Goal: Information Seeking & Learning: Find contact information

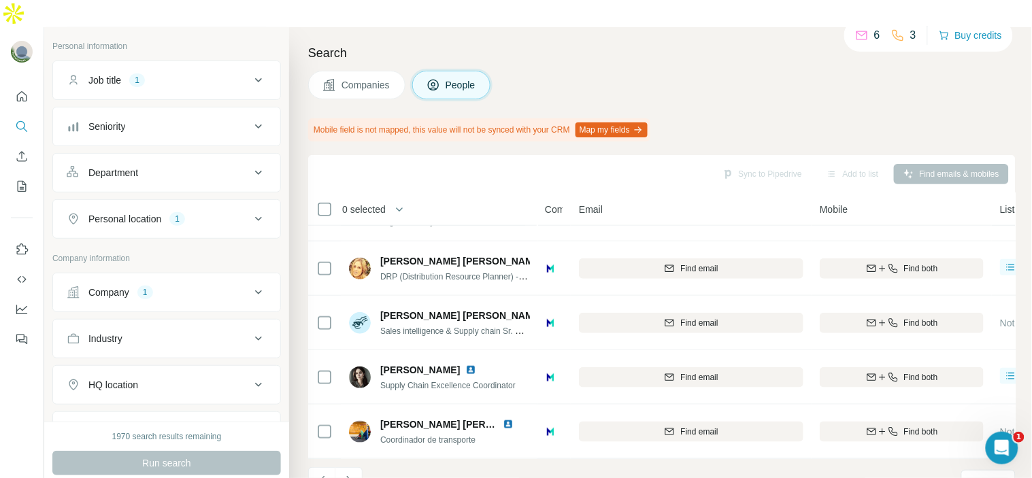
scroll to position [318, 0]
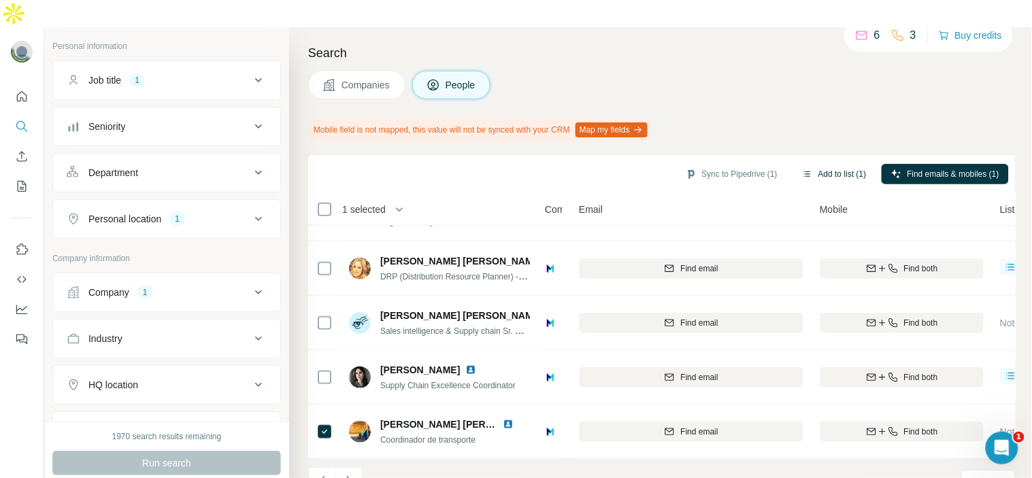
click at [831, 164] on button "Add to list (1)" at bounding box center [835, 174] width 84 height 20
click at [837, 164] on button "Add to list (1)" at bounding box center [835, 174] width 84 height 20
click at [820, 164] on button "Add to list (1)" at bounding box center [835, 174] width 84 height 20
click at [819, 164] on button "Add to list (1)" at bounding box center [835, 174] width 84 height 20
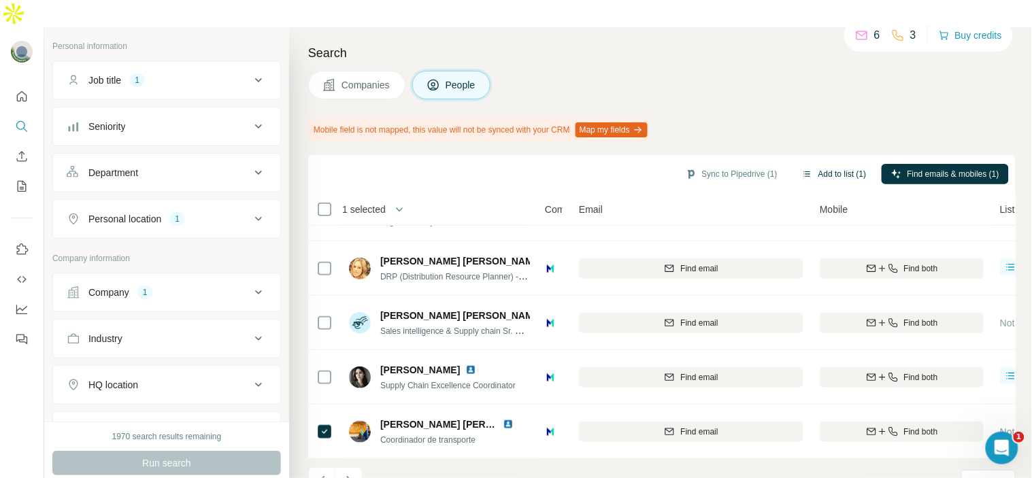
click at [819, 164] on button "Add to list (1)" at bounding box center [835, 174] width 84 height 20
click at [819, 148] on body "New search Hide Company lookalikes Personal information Job title 1 Seniority D…" at bounding box center [516, 252] width 1032 height 505
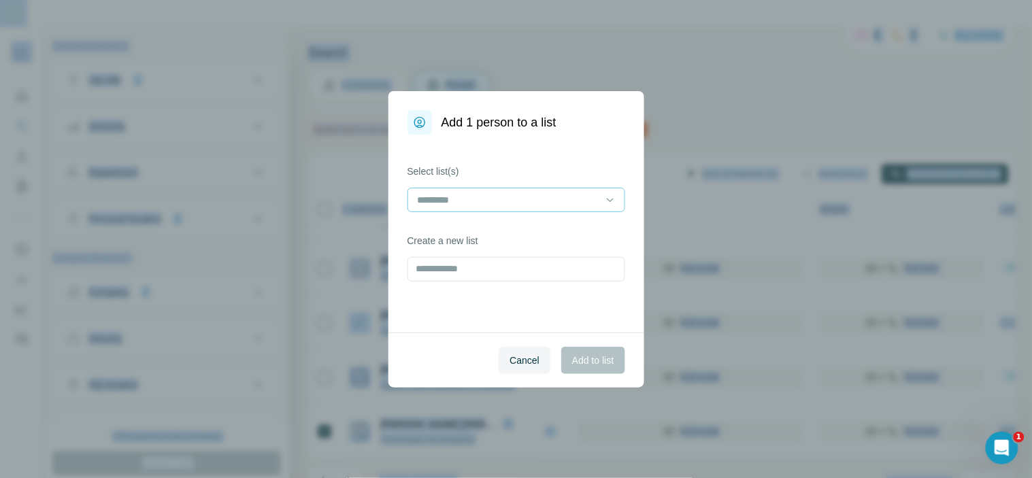
click at [463, 193] on input at bounding box center [508, 200] width 184 height 15
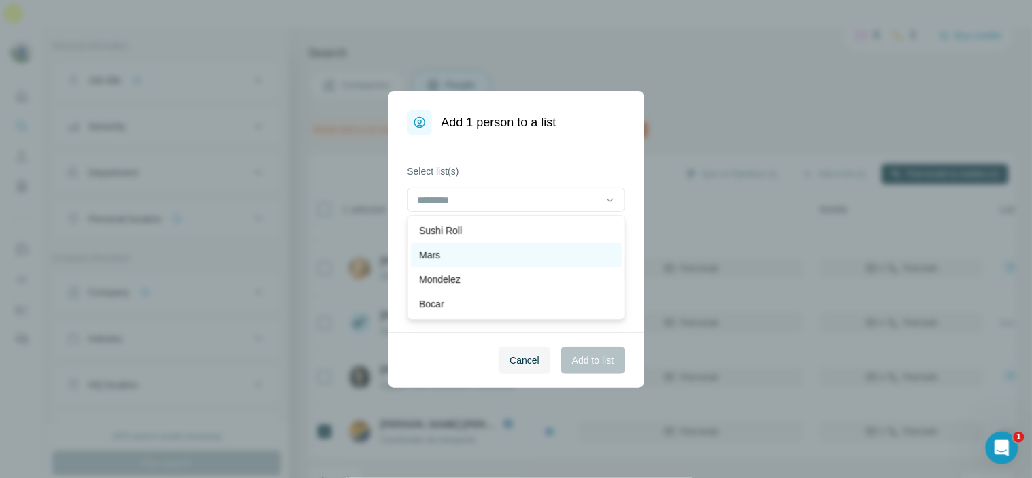
click at [476, 249] on div "Mars" at bounding box center [516, 255] width 195 height 14
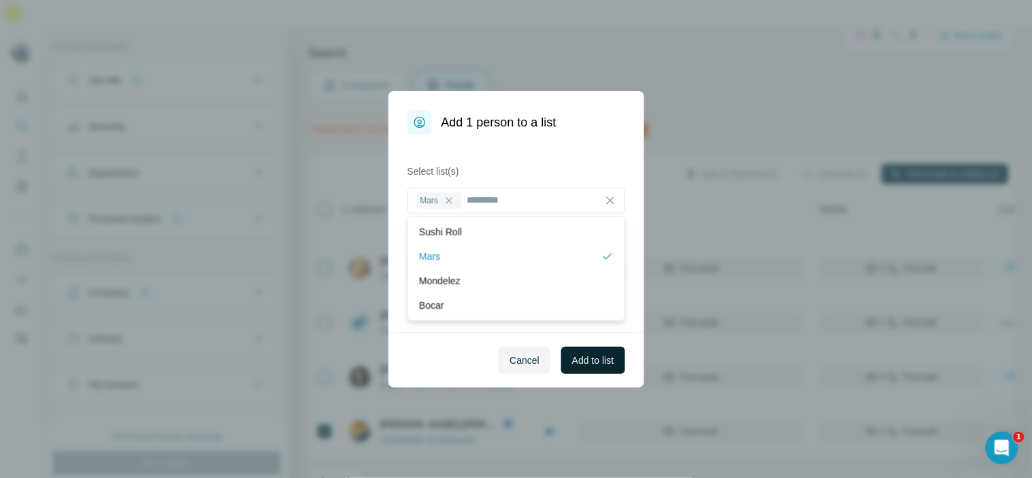
click at [602, 350] on button "Add to list" at bounding box center [592, 360] width 63 height 27
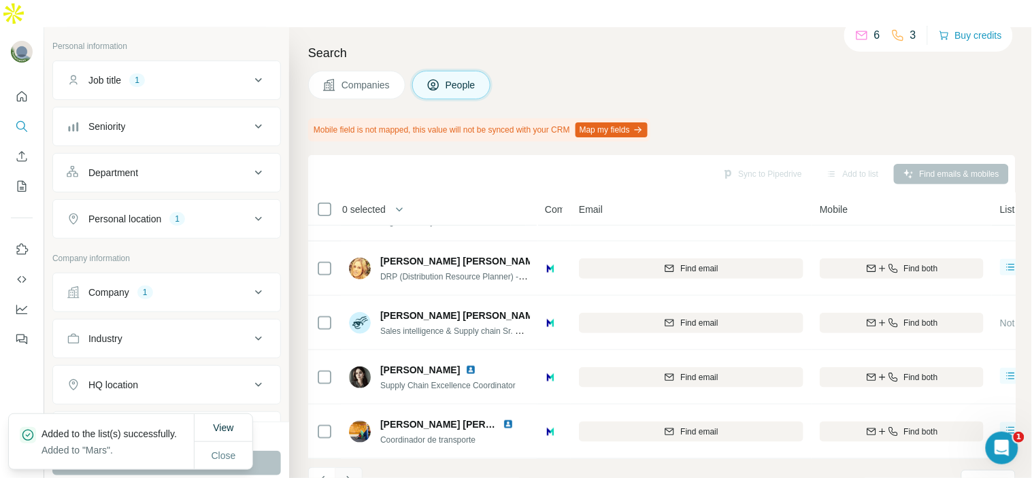
click at [352, 474] on icon "Navigate to next page" at bounding box center [349, 481] width 14 height 14
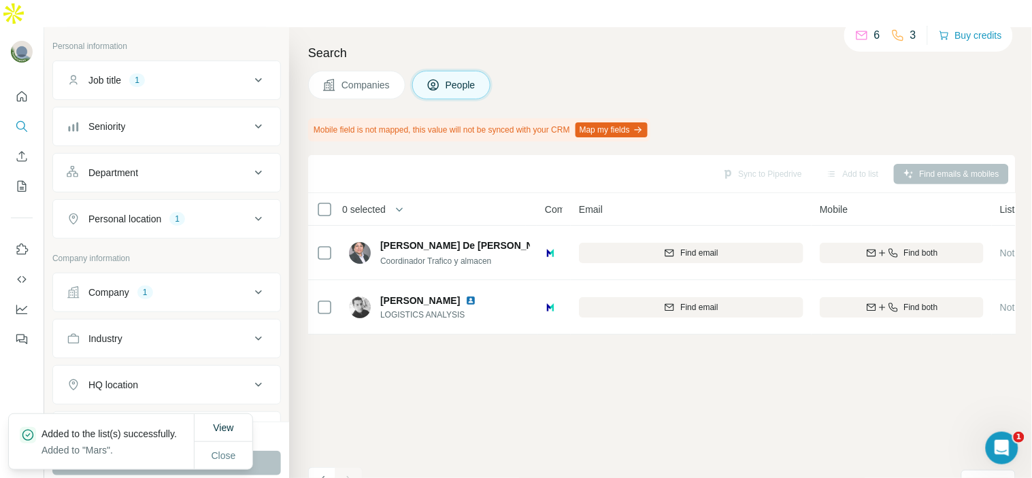
scroll to position [0, 0]
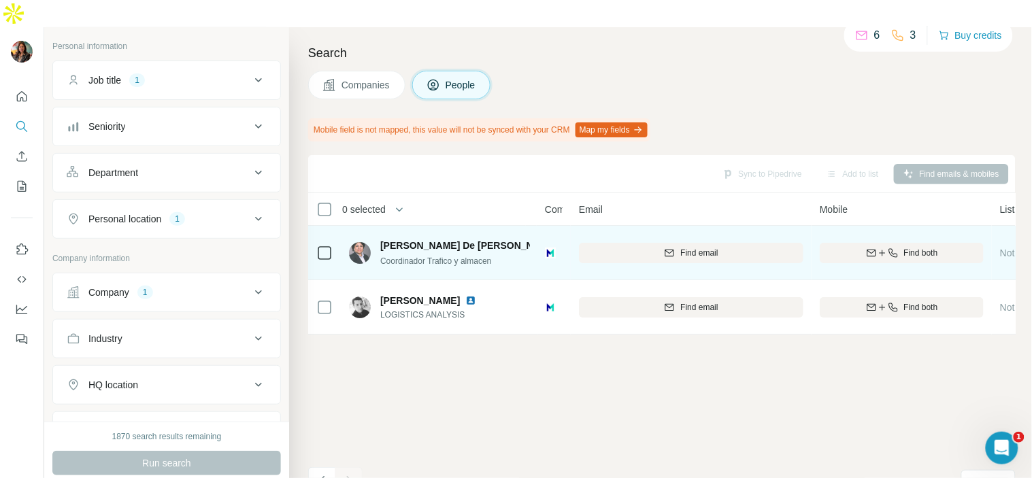
click at [563, 240] on img at bounding box center [568, 245] width 11 height 11
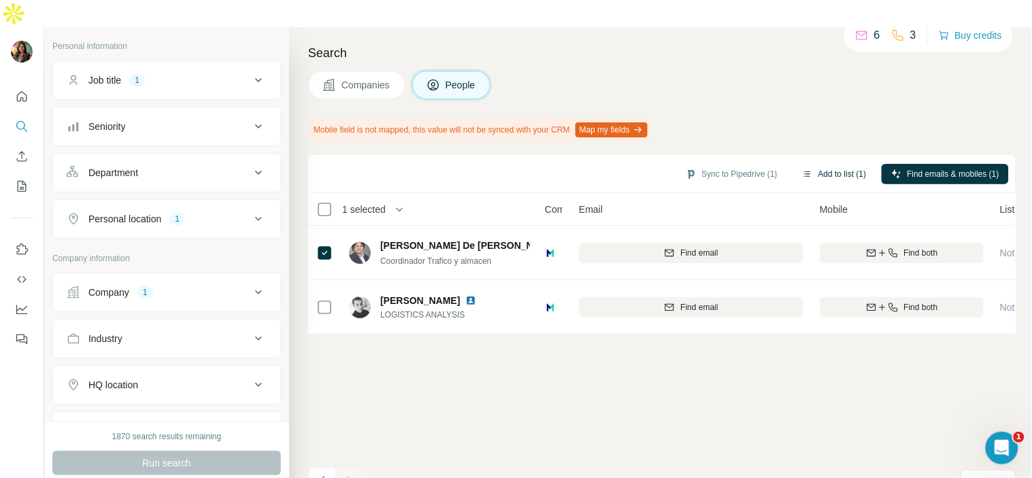
click at [832, 164] on button "Add to list (1)" at bounding box center [835, 174] width 84 height 20
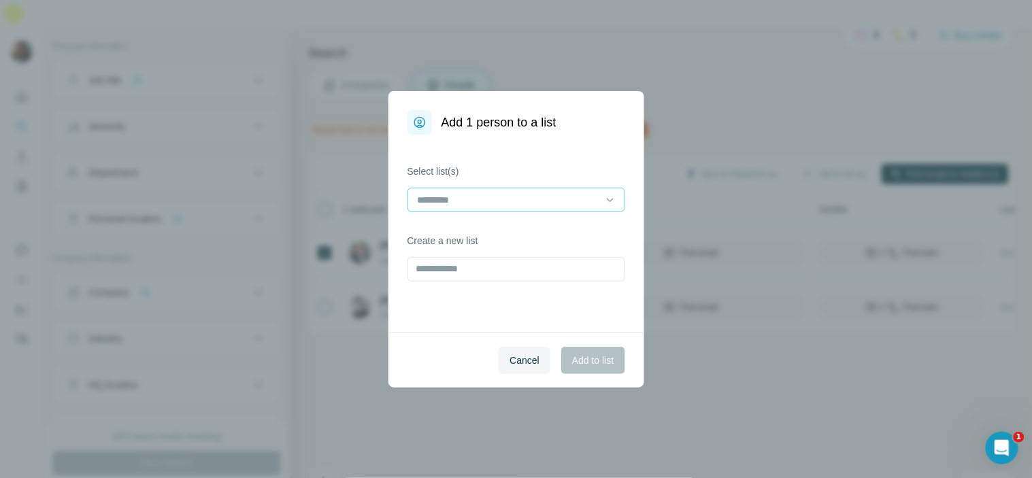
click at [524, 199] on input at bounding box center [508, 200] width 184 height 15
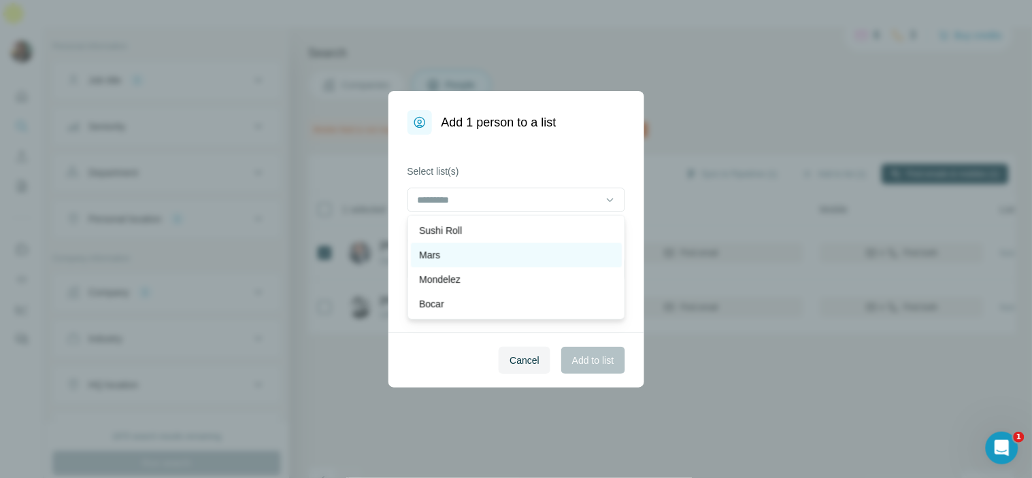
click at [491, 260] on div "Mars" at bounding box center [516, 255] width 195 height 14
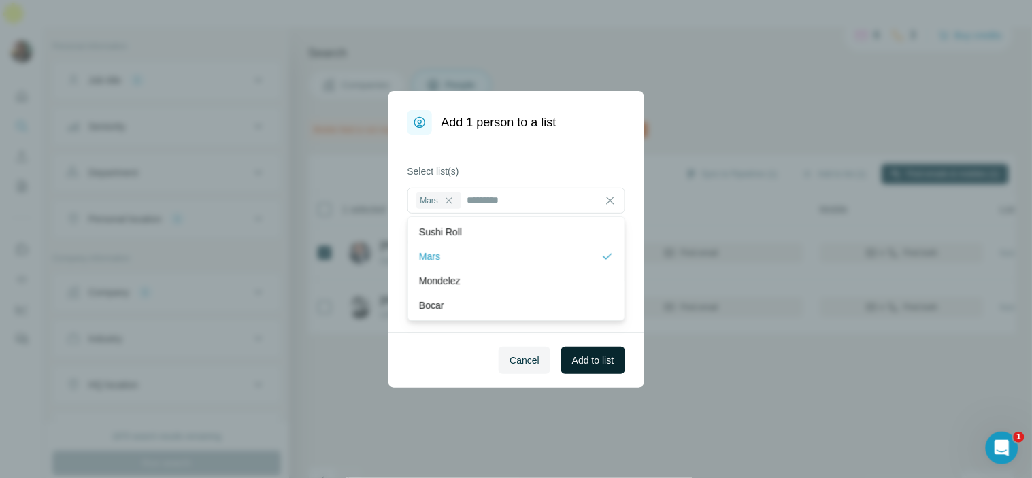
click at [570, 369] on button "Add to list" at bounding box center [592, 360] width 63 height 27
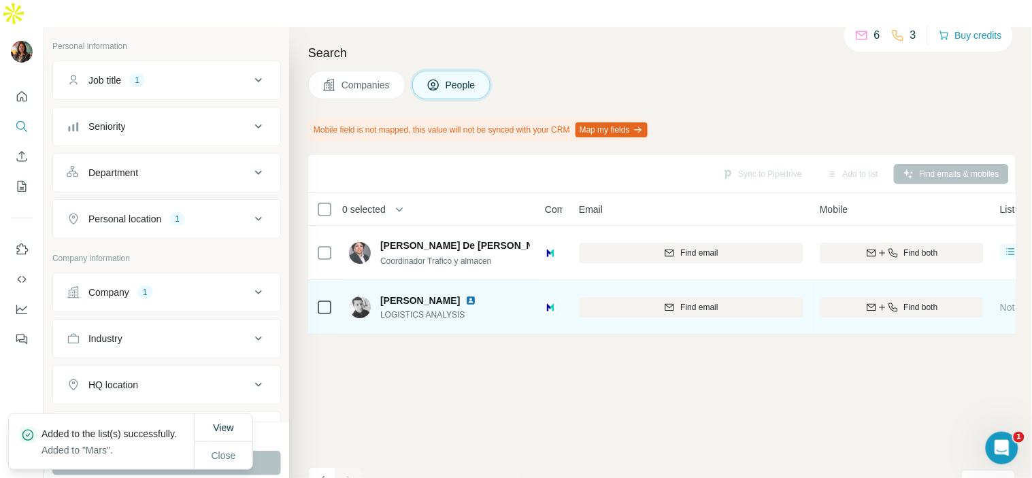
click at [362, 297] on img at bounding box center [360, 308] width 22 height 22
click at [472, 295] on img at bounding box center [470, 300] width 11 height 11
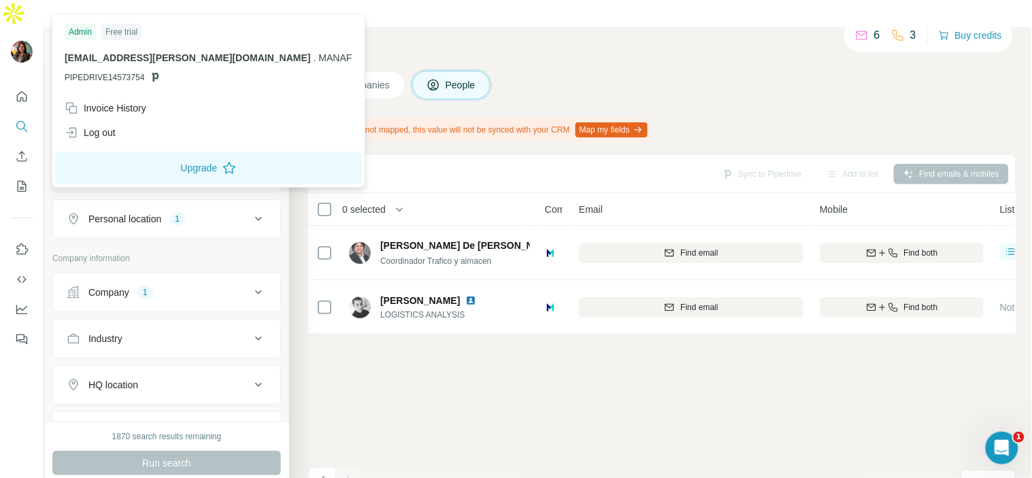
click at [16, 41] on img at bounding box center [22, 52] width 22 height 22
click at [127, 59] on span "[EMAIL_ADDRESS][PERSON_NAME][DOMAIN_NAME]" at bounding box center [188, 57] width 246 height 11
click at [159, 103] on div "Invoice History" at bounding box center [208, 108] width 304 height 24
click at [30, 84] on button "Quick start" at bounding box center [22, 96] width 22 height 24
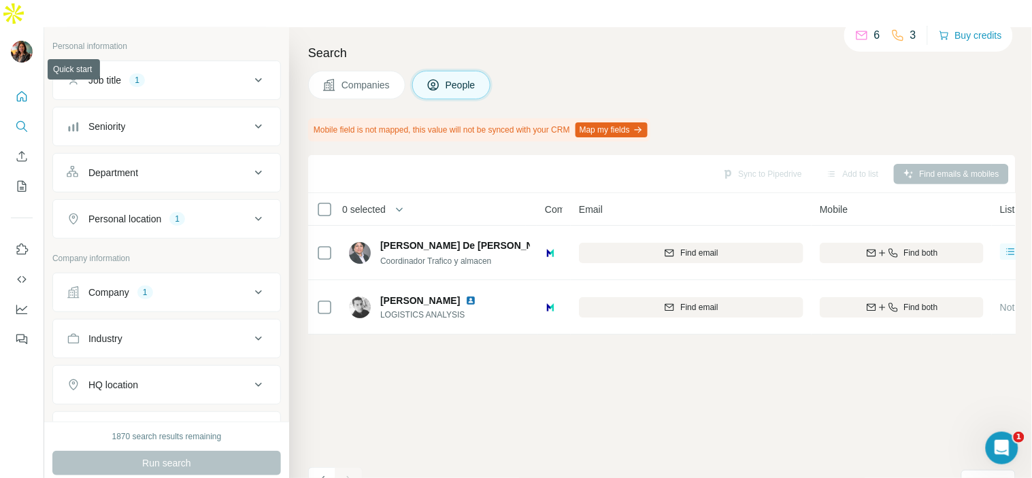
click at [29, 84] on button "Quick start" at bounding box center [22, 96] width 22 height 24
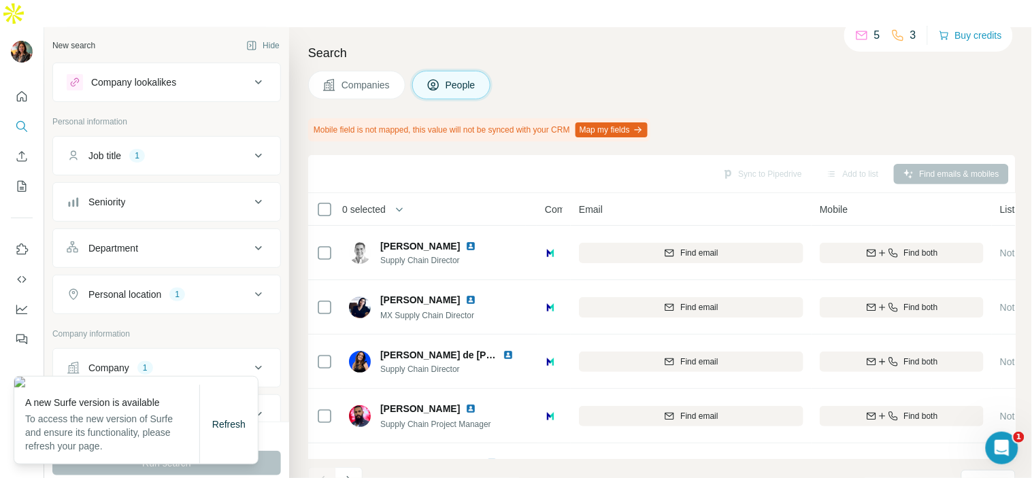
click at [207, 149] on div "Job title 1" at bounding box center [159, 156] width 184 height 14
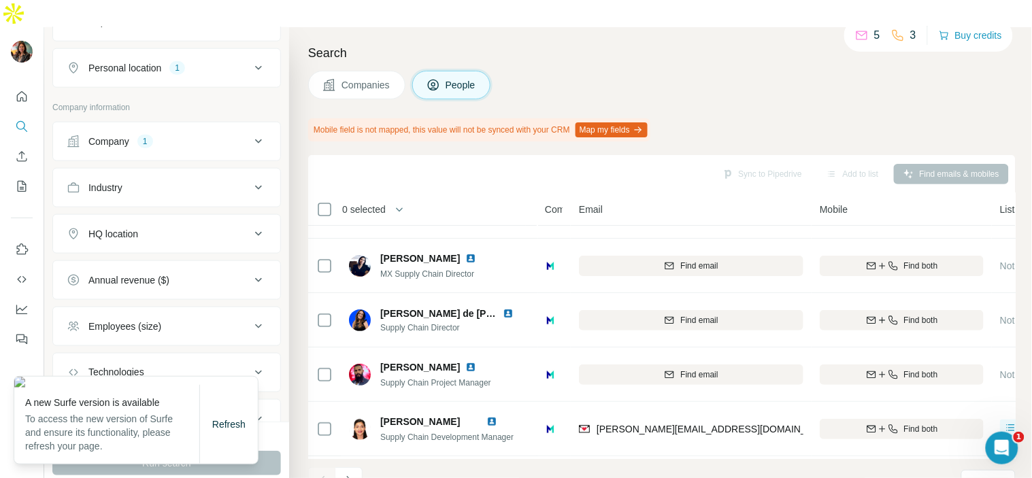
scroll to position [373, 0]
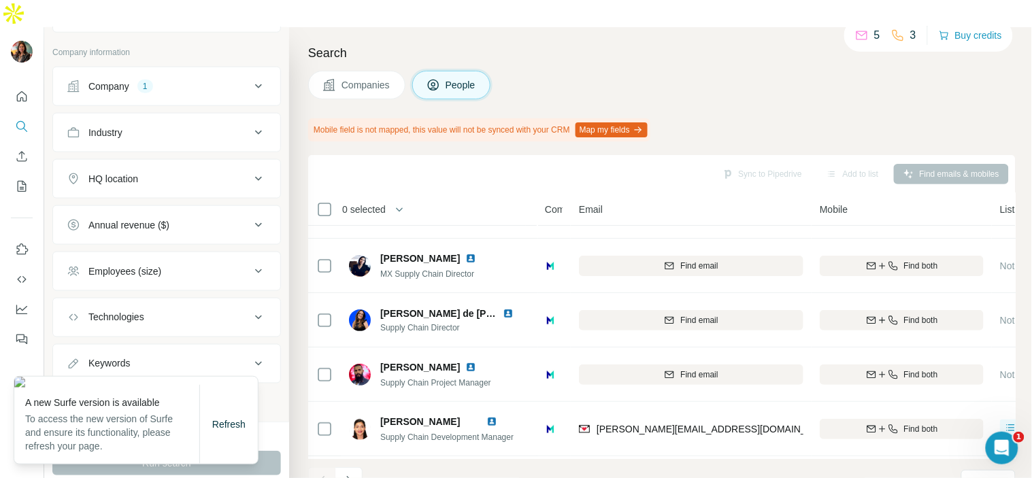
click at [839, 118] on div "Mobile field is not mapped, this value will not be synced with your CRM Map my …" at bounding box center [662, 129] width 708 height 23
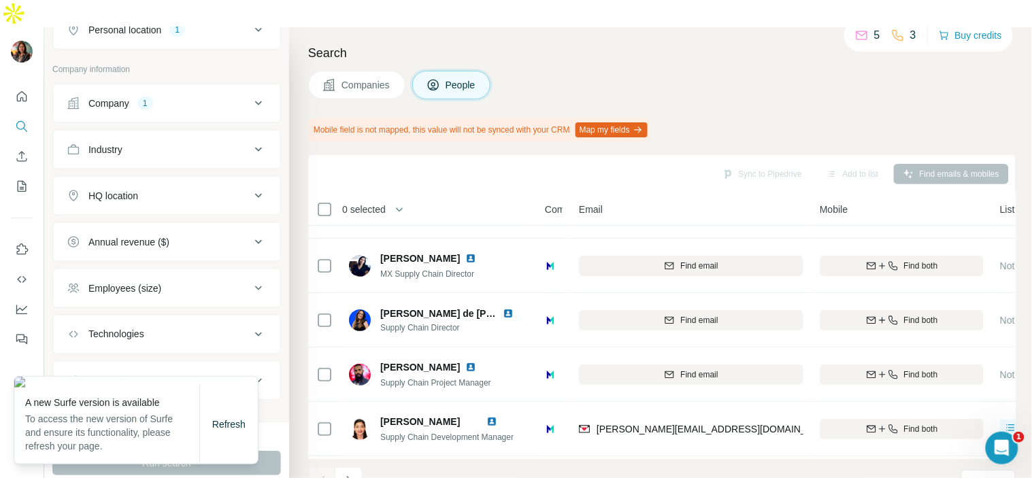
scroll to position [352, 0]
click at [182, 98] on div "Company 1" at bounding box center [159, 105] width 184 height 14
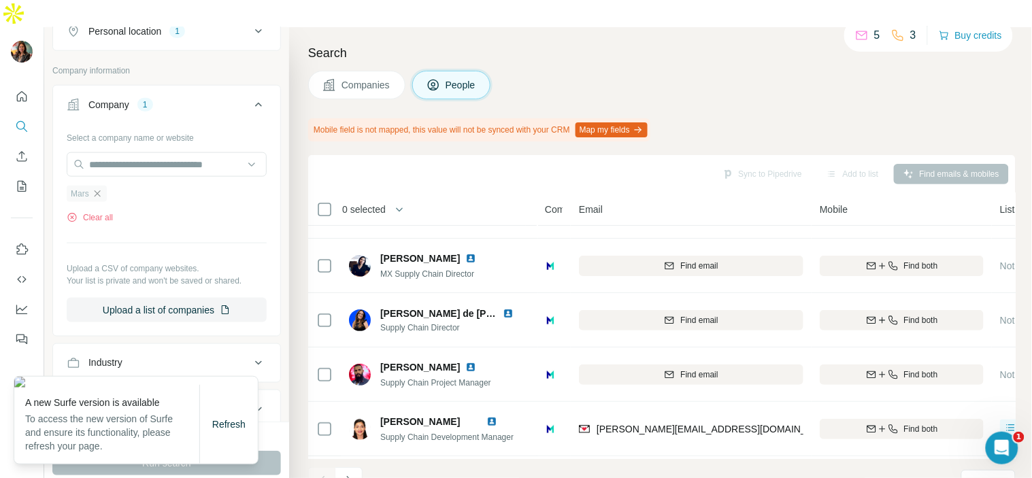
click at [96, 190] on icon "button" at bounding box center [97, 193] width 6 height 6
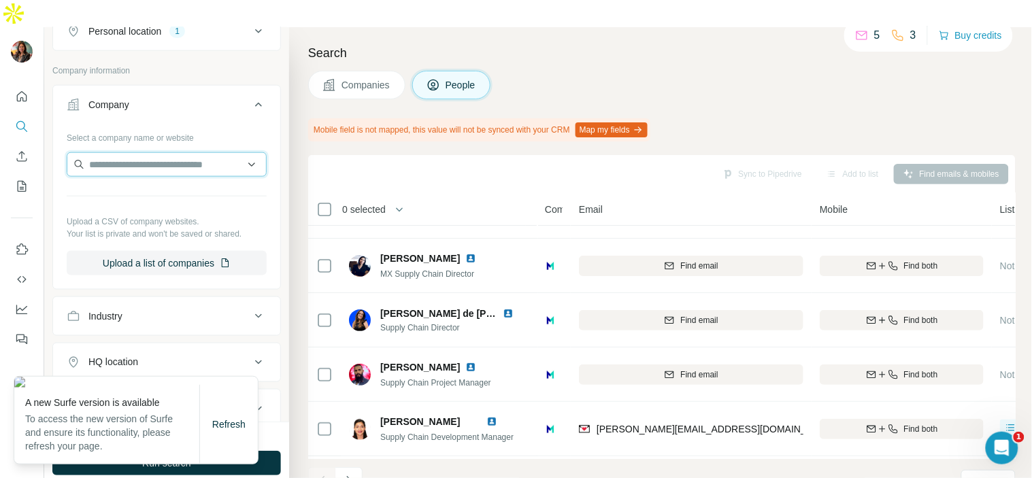
click at [119, 152] on input "text" at bounding box center [167, 164] width 200 height 24
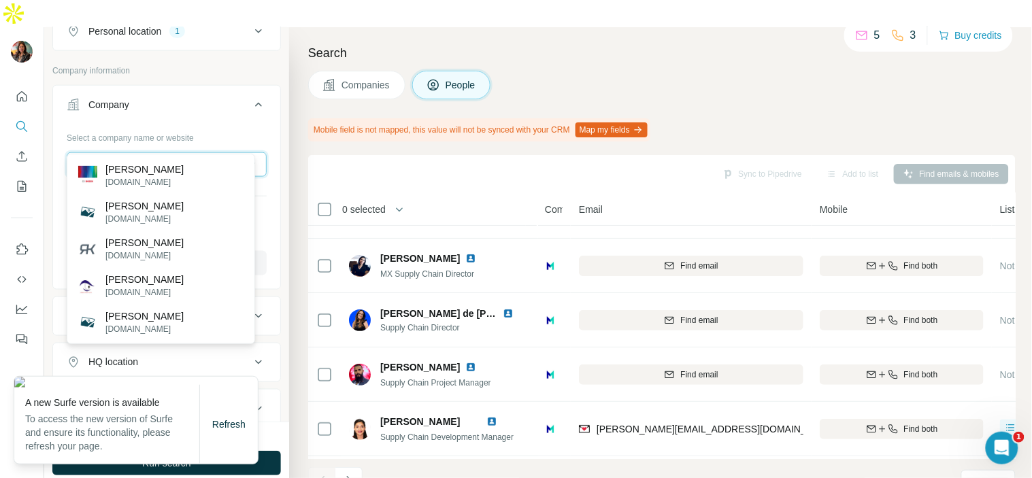
click at [200, 152] on input "**********" at bounding box center [167, 164] width 200 height 24
paste input "**********"
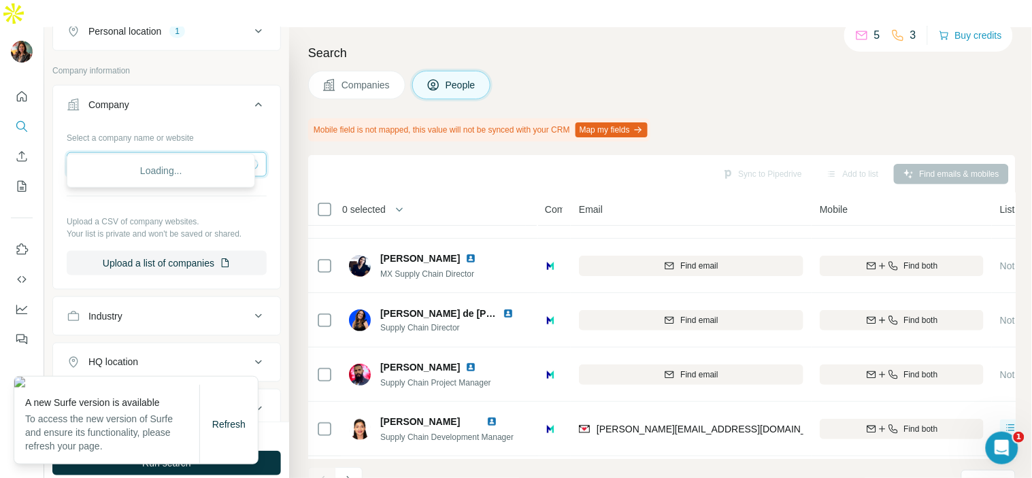
type input "**********"
click at [182, 182] on div "Bosch México bosch.com.mx" at bounding box center [161, 175] width 182 height 37
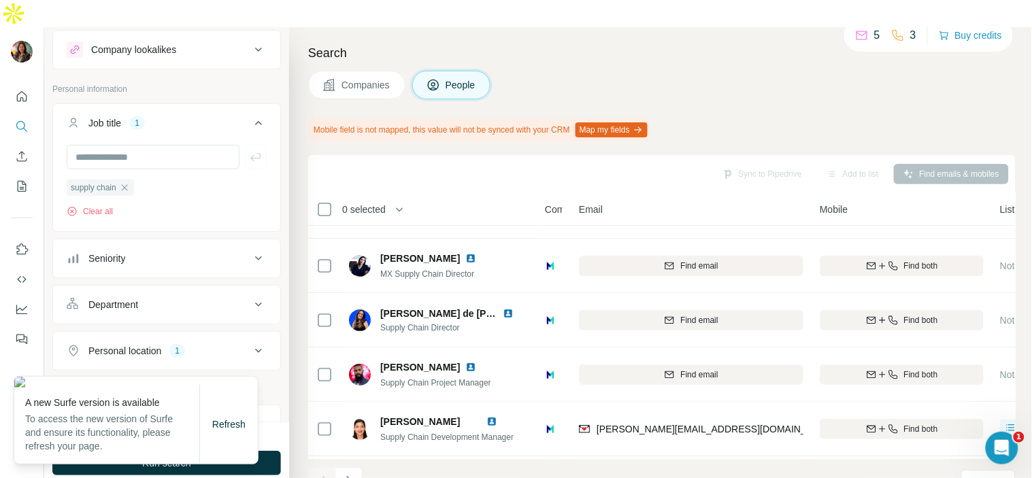
scroll to position [18, 0]
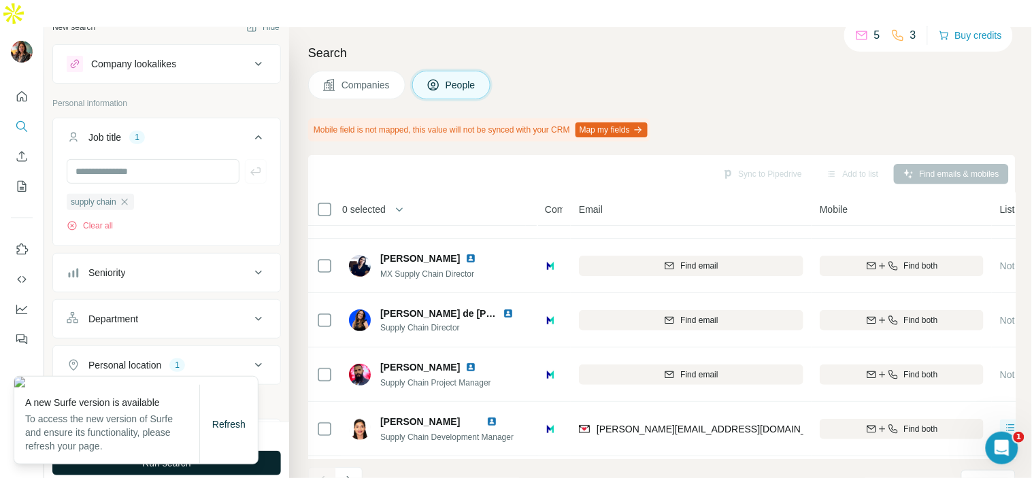
click at [274, 451] on button "Run search" at bounding box center [166, 463] width 229 height 24
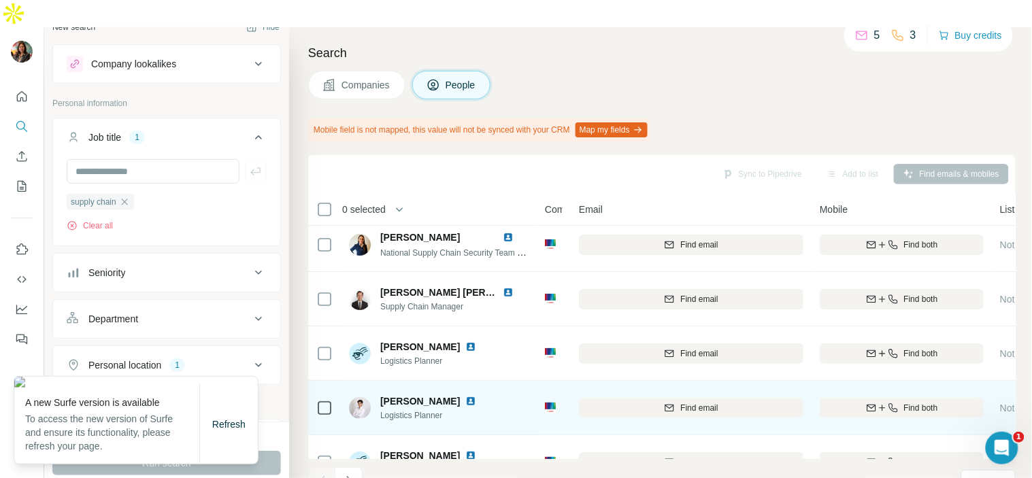
scroll to position [9, 0]
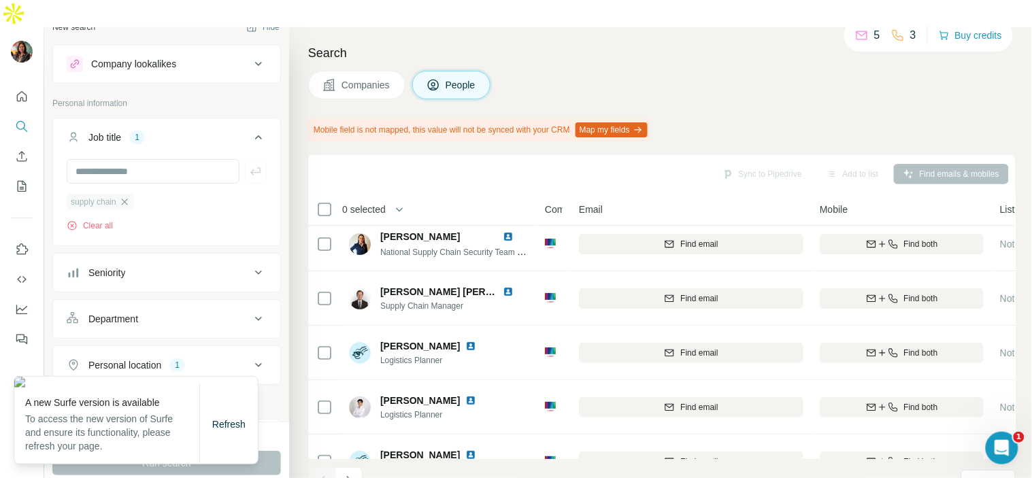
click at [130, 197] on icon "button" at bounding box center [124, 202] width 11 height 11
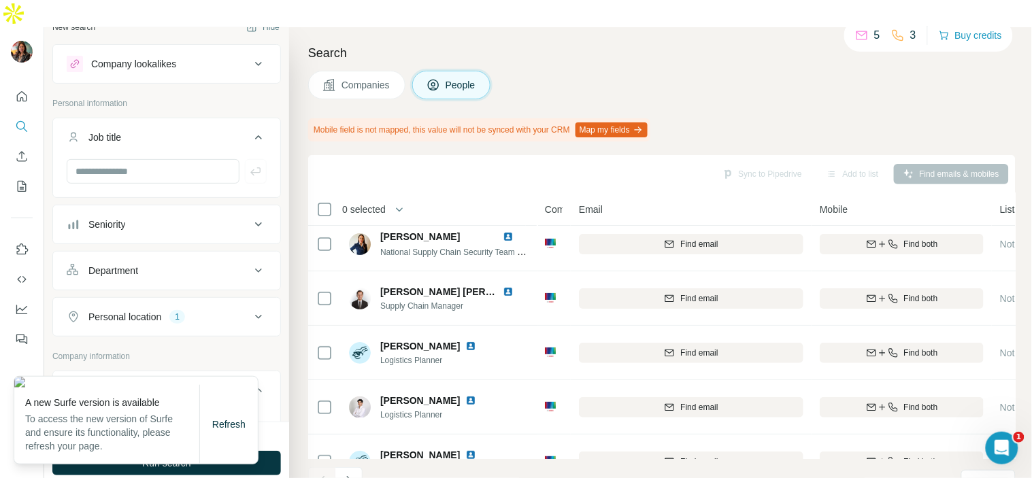
scroll to position [0, 0]
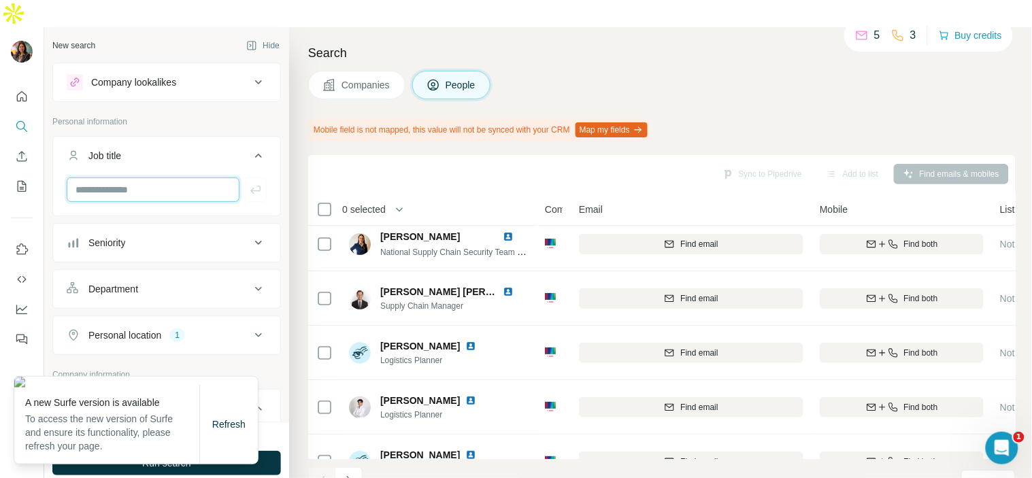
click at [131, 178] on input "text" at bounding box center [153, 190] width 173 height 24
type input "*******"
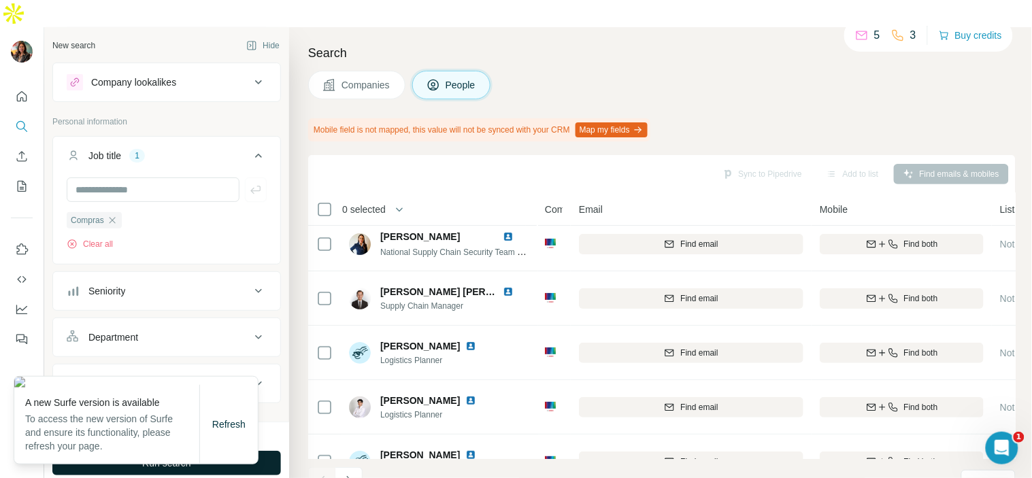
click at [276, 451] on button "Run search" at bounding box center [166, 463] width 229 height 24
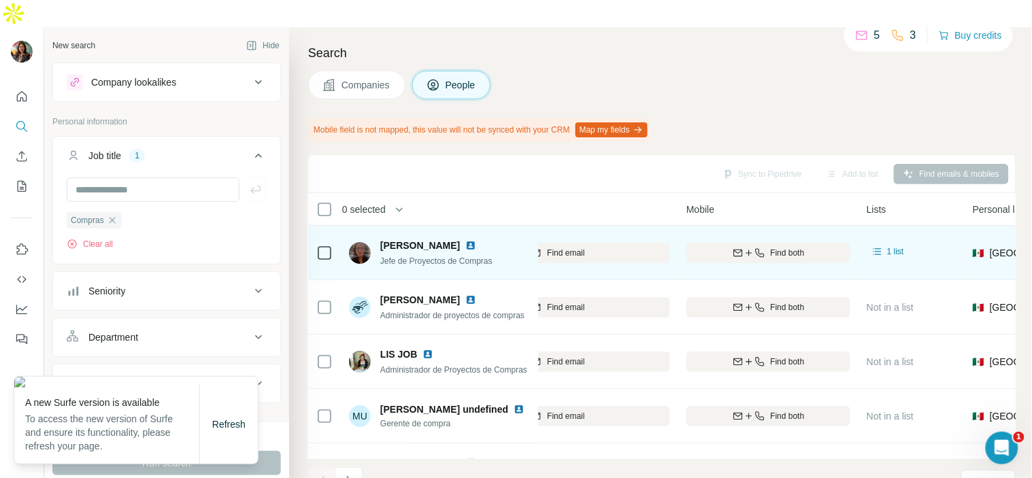
scroll to position [0, 134]
click at [465, 240] on img at bounding box center [470, 245] width 11 height 11
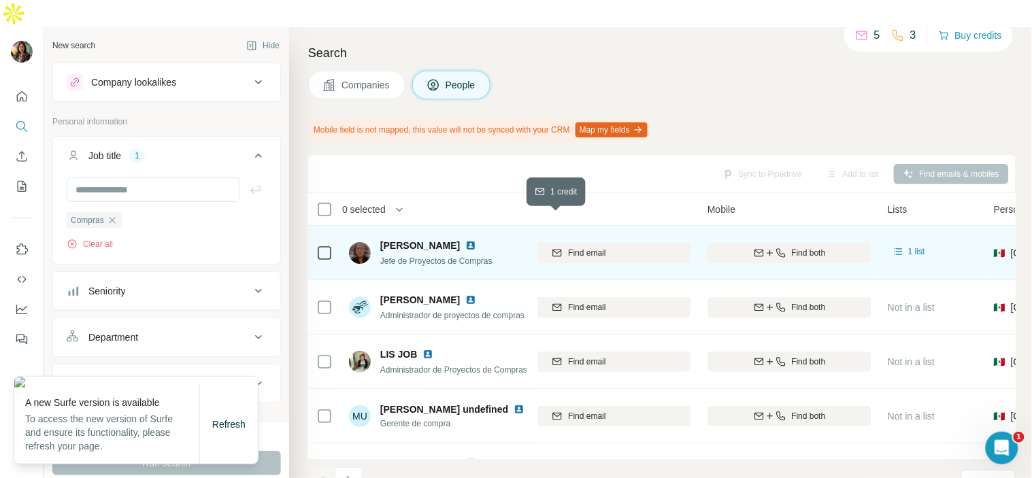
scroll to position [0, 0]
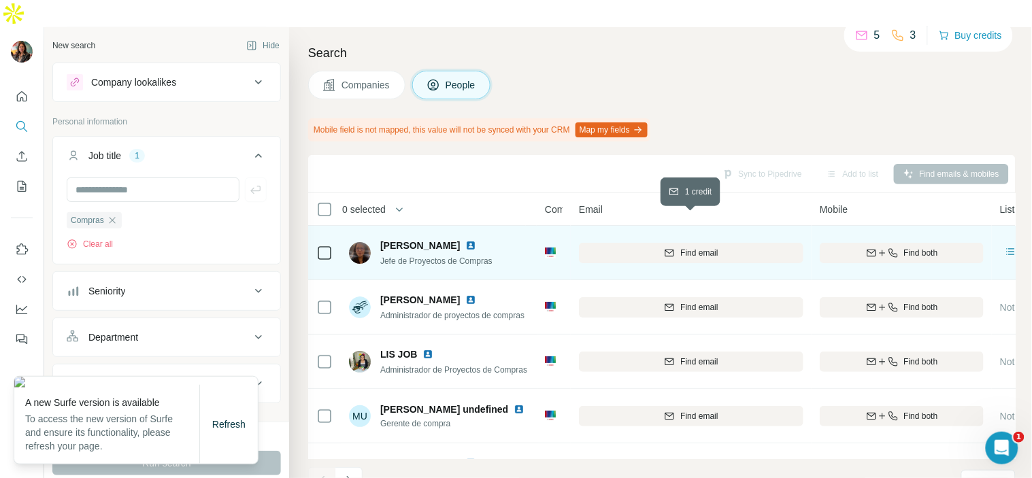
click at [691, 247] on span "Find email" at bounding box center [698, 253] width 37 height 12
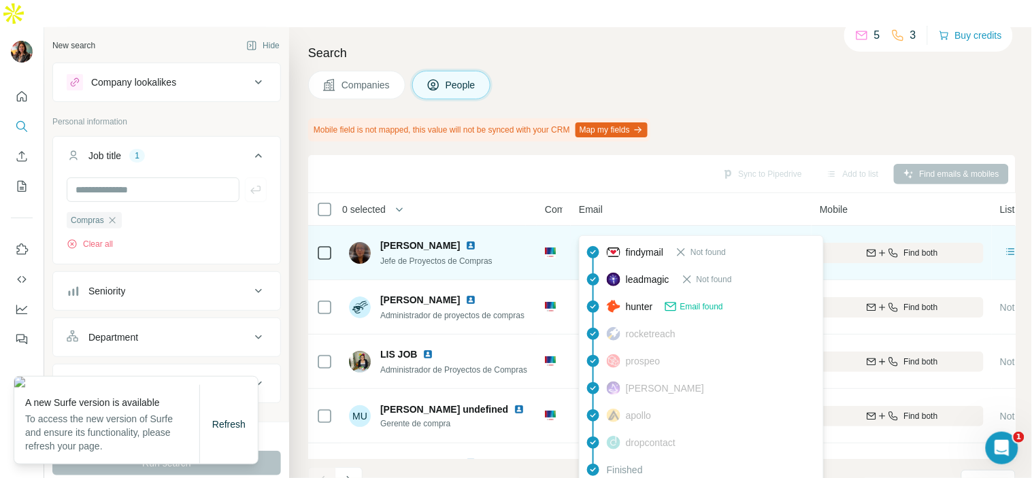
drag, startPoint x: 737, startPoint y: 215, endPoint x: 597, endPoint y: 228, distance: 141.4
click at [597, 234] on div "hazel.baron@mx.bosch.com" at bounding box center [691, 252] width 225 height 37
copy span "hazel.baron@mx.bosch.com"
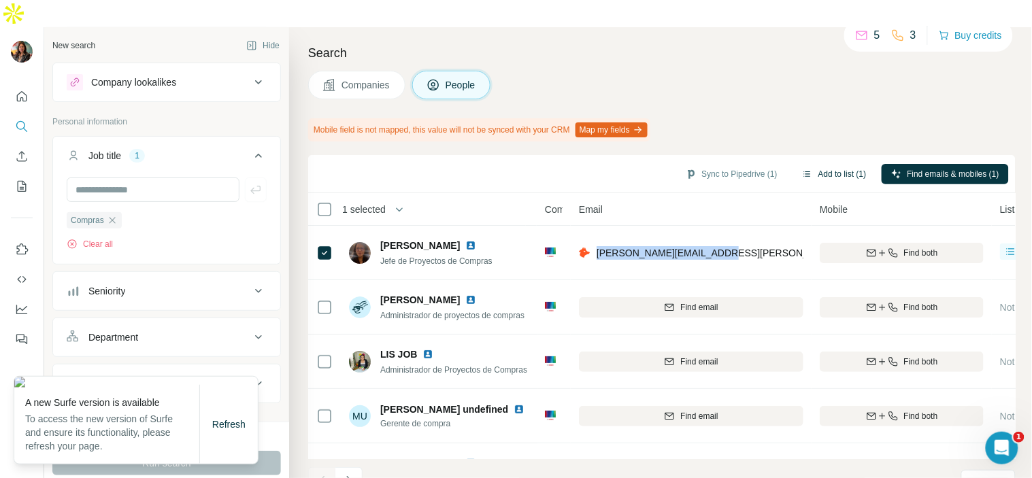
click at [834, 164] on button "Add to list (1)" at bounding box center [835, 174] width 84 height 20
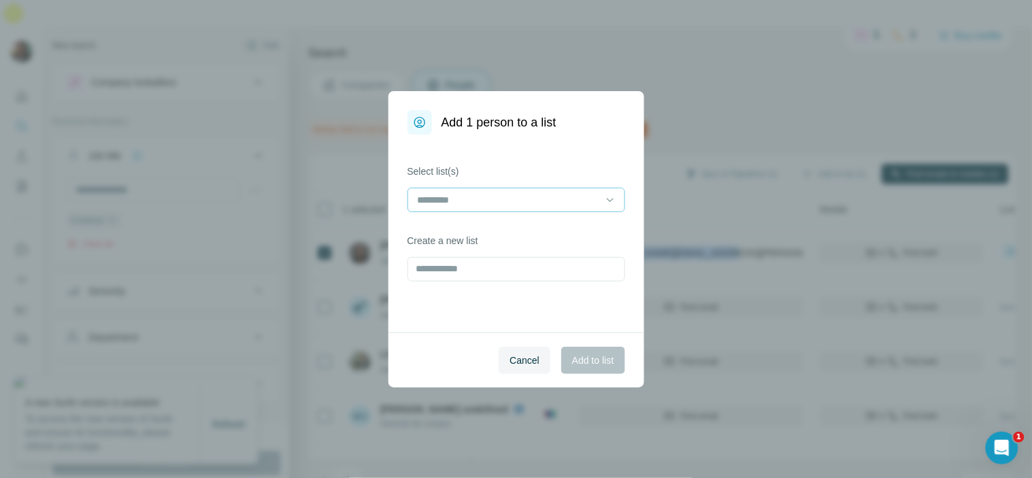
click at [539, 206] on input at bounding box center [508, 200] width 184 height 15
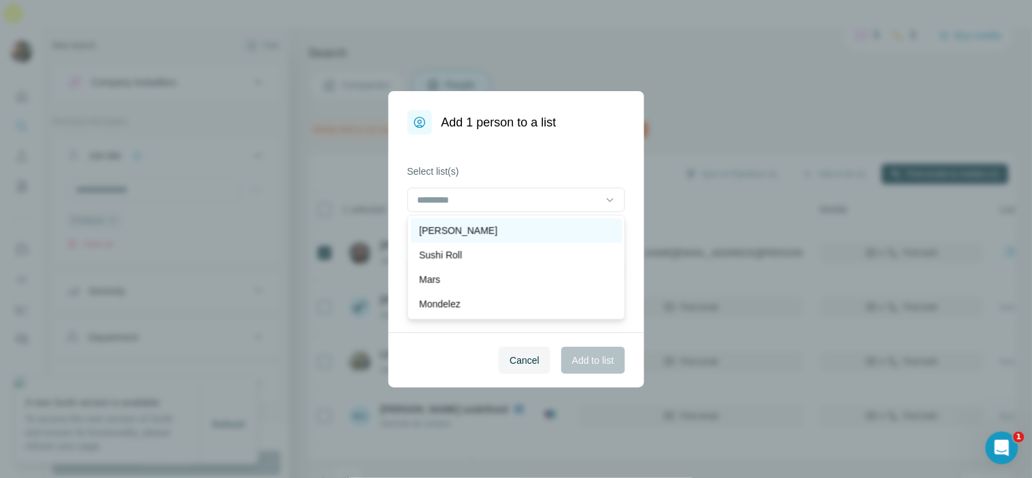
click at [527, 234] on div "Robert Bosch" at bounding box center [516, 231] width 195 height 14
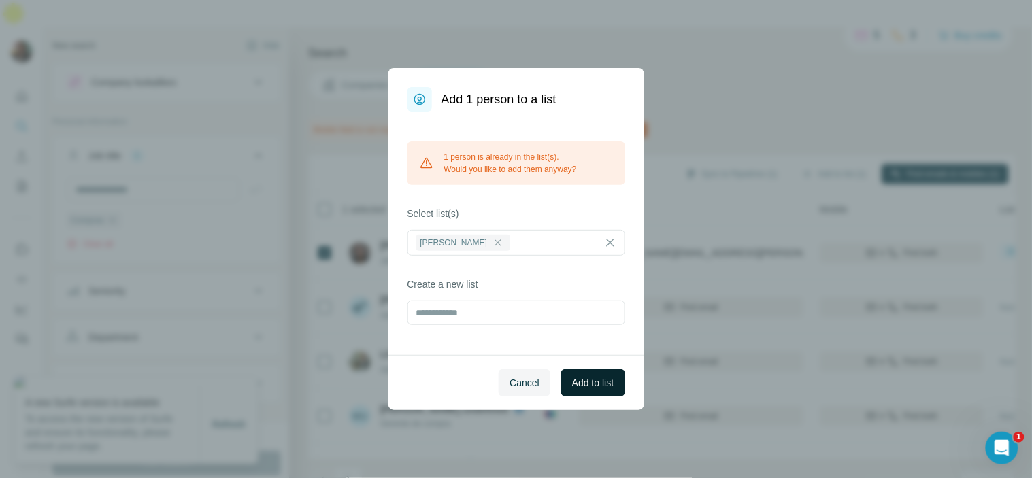
click at [582, 380] on span "Add to list" at bounding box center [592, 383] width 41 height 14
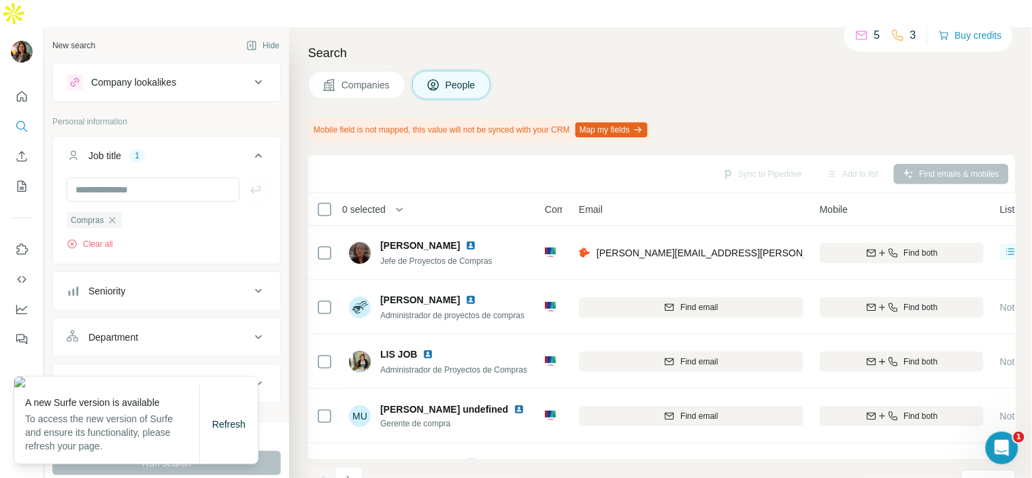
click at [753, 82] on div "Search Companies People Mobile field is not mapped, this value will not be sync…" at bounding box center [660, 266] width 743 height 478
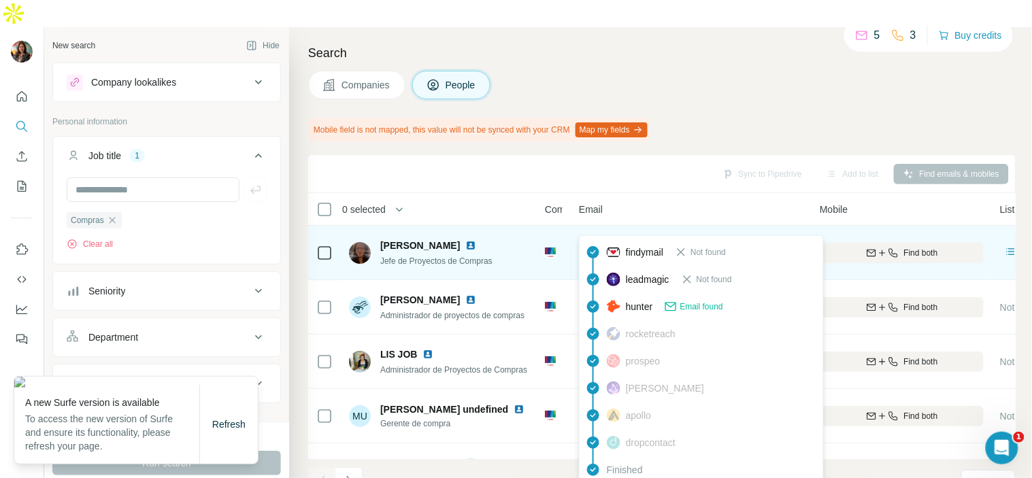
drag, startPoint x: 733, startPoint y: 221, endPoint x: 597, endPoint y: 230, distance: 136.3
click at [597, 234] on div "hazel.baron@mx.bosch.com" at bounding box center [691, 252] width 225 height 37
copy span "hazel.baron@mx.bosch.com"
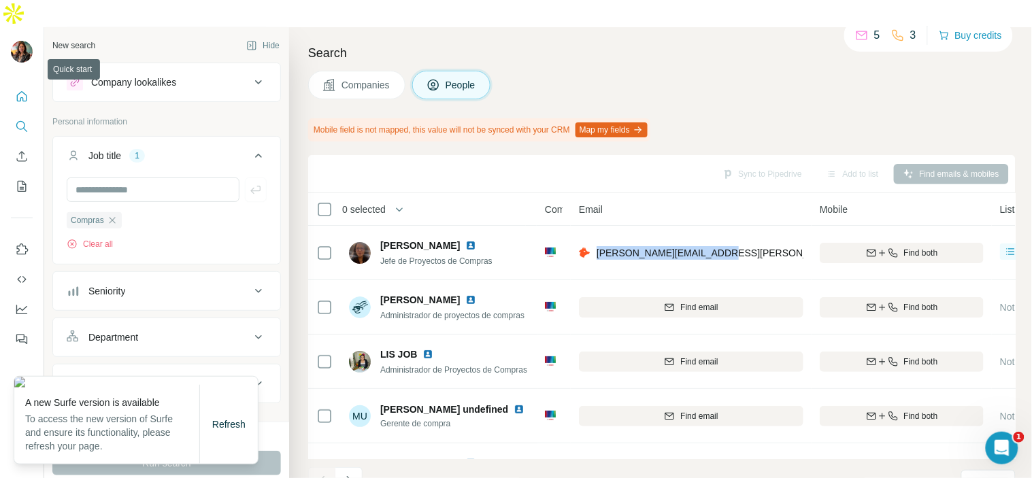
click at [15, 84] on button "Quick start" at bounding box center [22, 96] width 22 height 24
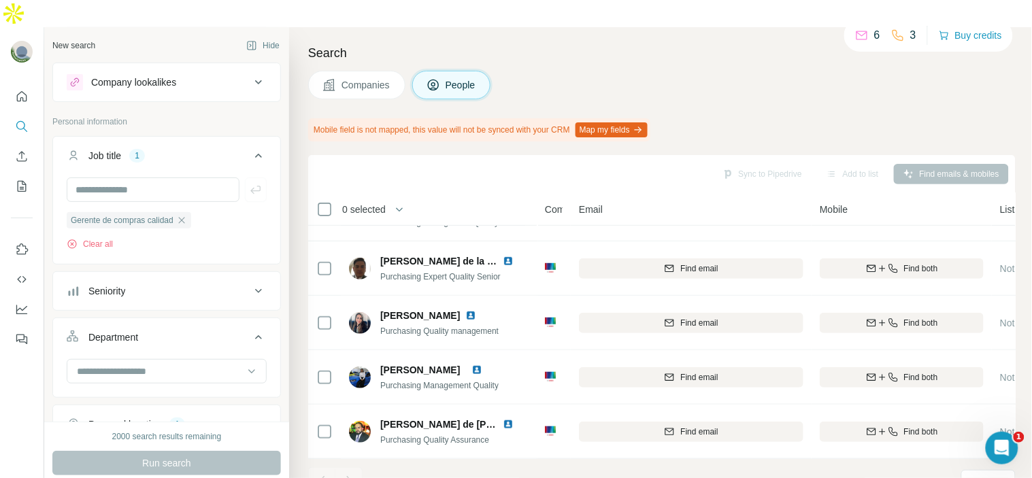
scroll to position [209, 0]
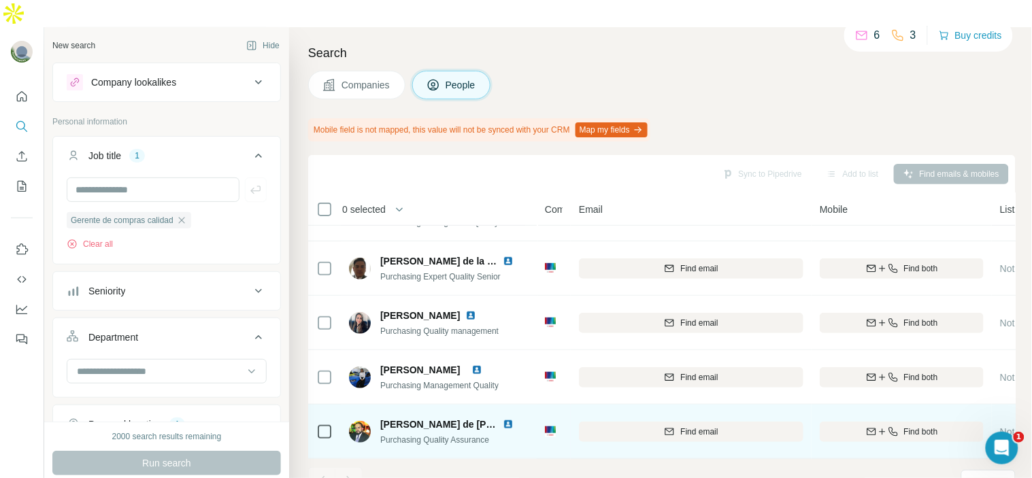
click at [507, 419] on img at bounding box center [508, 424] width 11 height 11
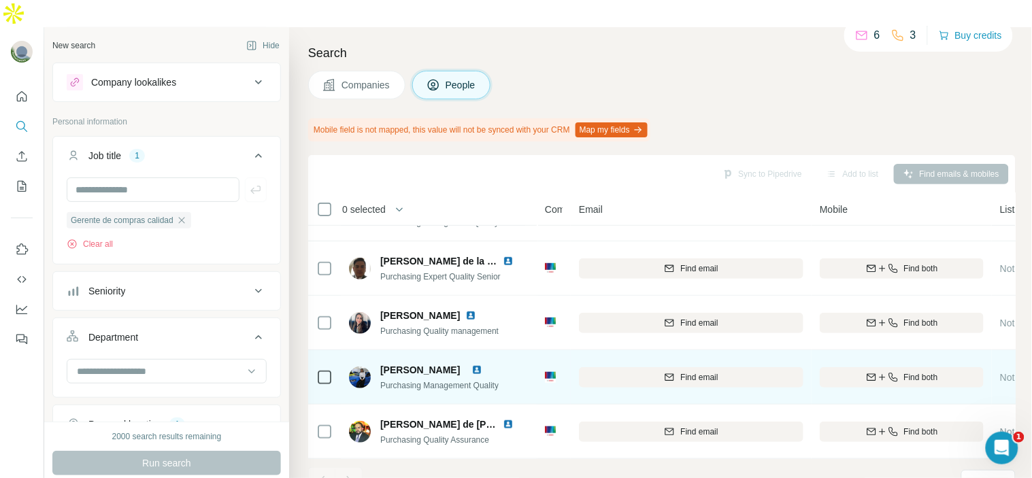
click at [482, 365] on img at bounding box center [476, 370] width 11 height 11
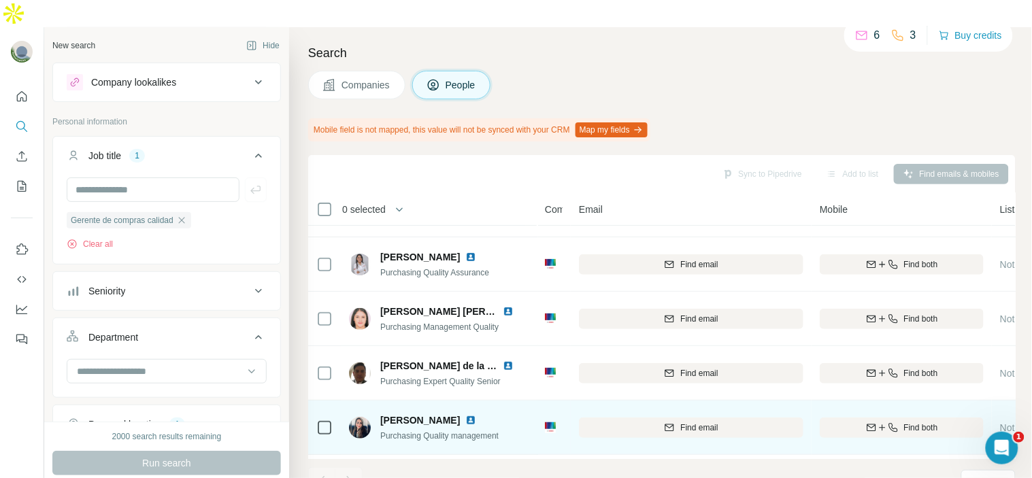
scroll to position [0, 0]
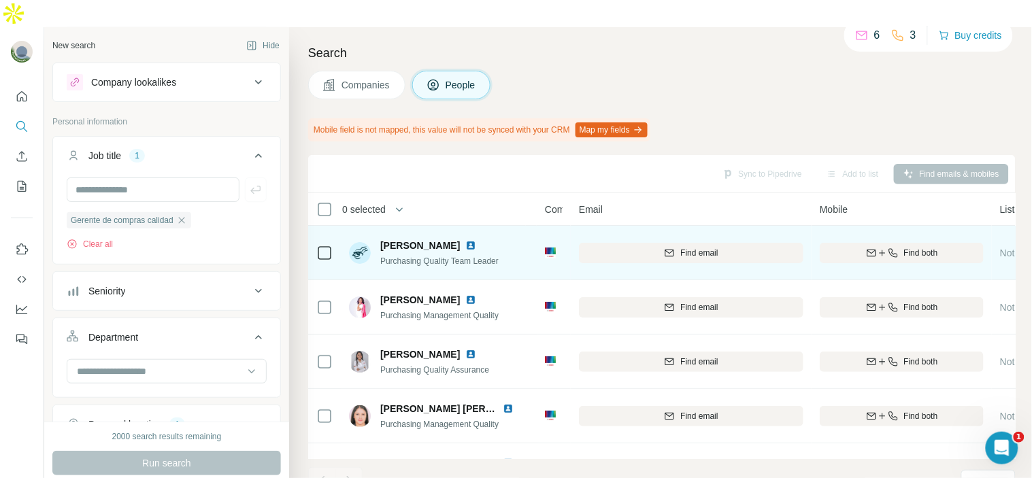
click at [545, 248] on img at bounding box center [550, 253] width 11 height 11
click at [549, 248] on img at bounding box center [550, 253] width 11 height 11
click at [471, 240] on img at bounding box center [470, 245] width 11 height 11
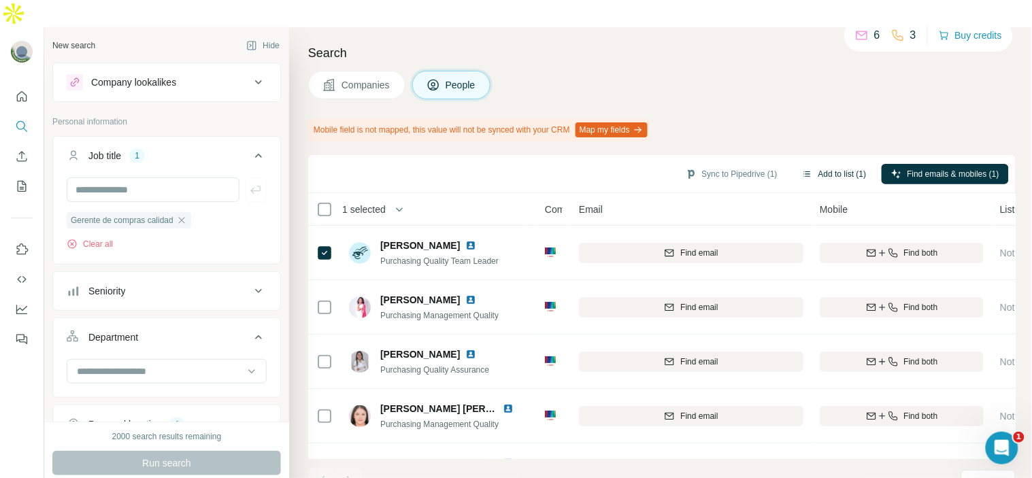
click at [832, 164] on button "Add to list (1)" at bounding box center [835, 174] width 84 height 20
click at [851, 164] on button "Add to list (1)" at bounding box center [835, 174] width 84 height 20
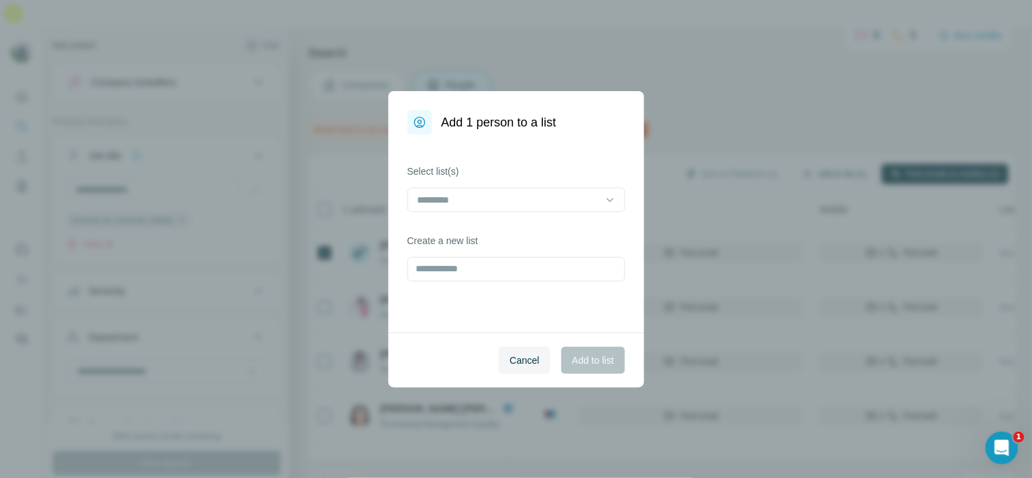
click at [851, 139] on body "New search Hide Company lookalikes Personal information Job title 1 Gerente de …" at bounding box center [516, 252] width 1032 height 505
click at [512, 204] on input at bounding box center [508, 200] width 184 height 15
click at [397, 329] on div "Select list(s) Create a new list" at bounding box center [516, 234] width 256 height 198
click at [453, 280] on input "text" at bounding box center [517, 269] width 218 height 24
type input "**********"
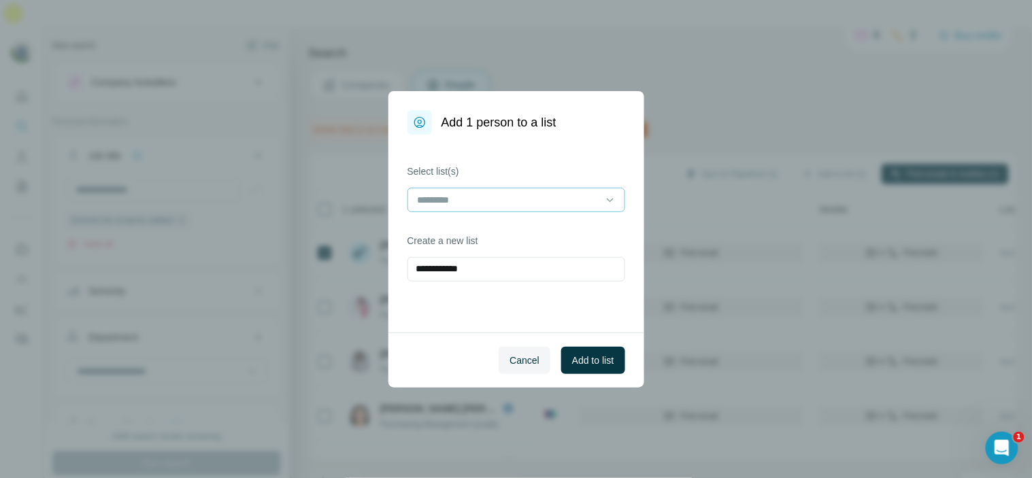
click at [463, 201] on input at bounding box center [508, 200] width 184 height 15
click at [436, 342] on div "Cancel Add to list" at bounding box center [516, 360] width 256 height 55
click at [583, 365] on span "Add to list" at bounding box center [592, 361] width 41 height 14
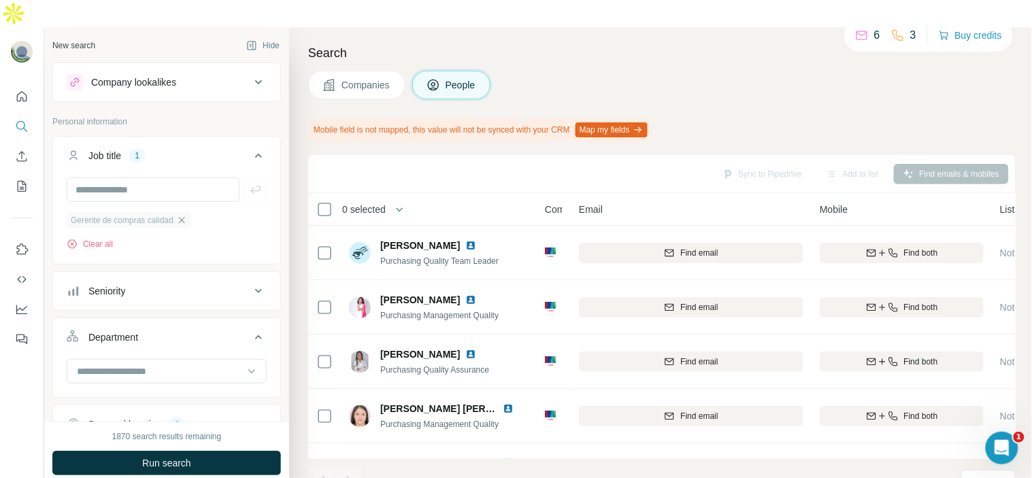
click at [186, 215] on icon "button" at bounding box center [181, 220] width 11 height 11
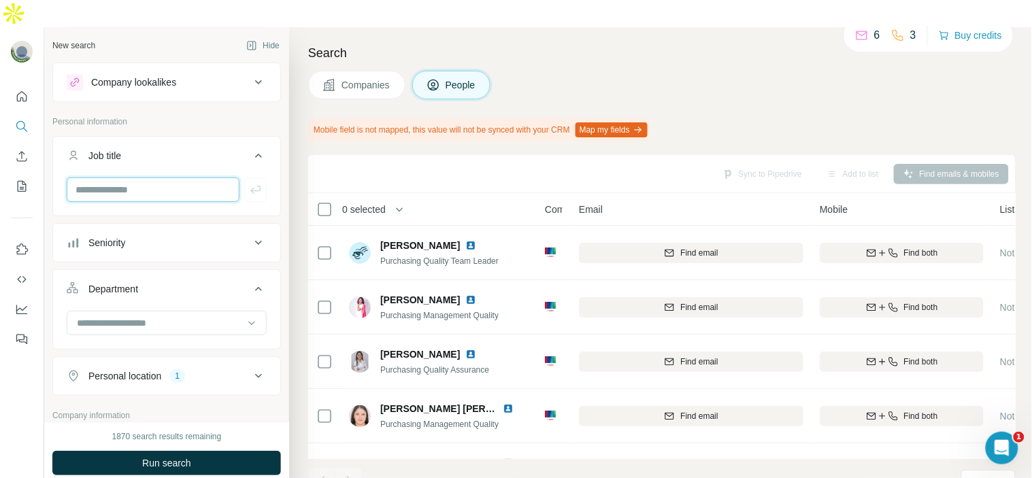
click at [186, 178] on input "text" at bounding box center [153, 190] width 173 height 24
click at [148, 178] on input "text" at bounding box center [153, 190] width 173 height 24
type input "*******"
click at [249, 183] on icon "button" at bounding box center [256, 190] width 14 height 14
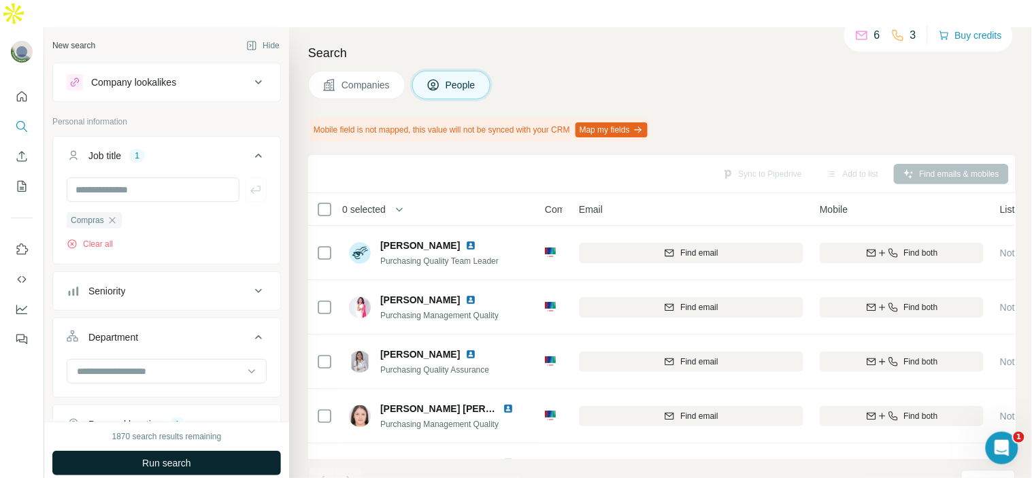
click at [199, 451] on button "Run search" at bounding box center [166, 463] width 229 height 24
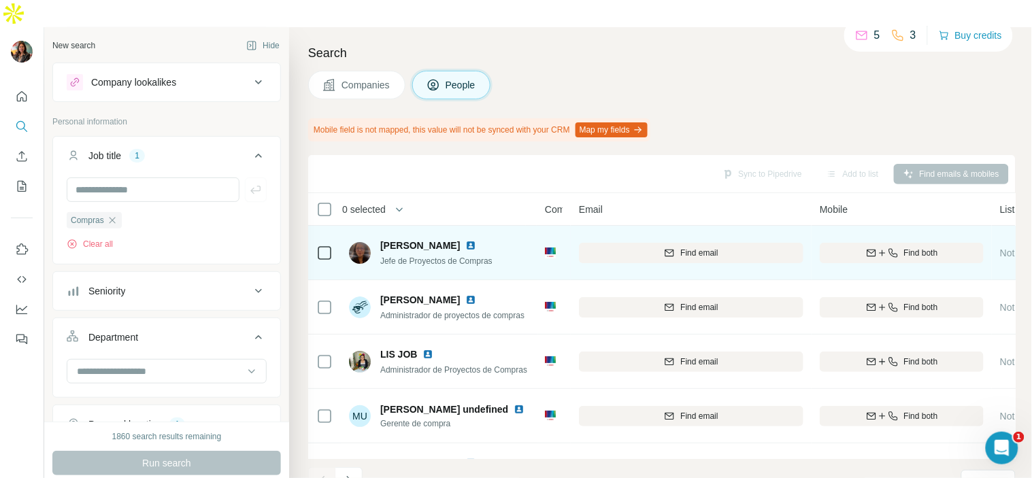
click at [465, 240] on img at bounding box center [470, 245] width 11 height 11
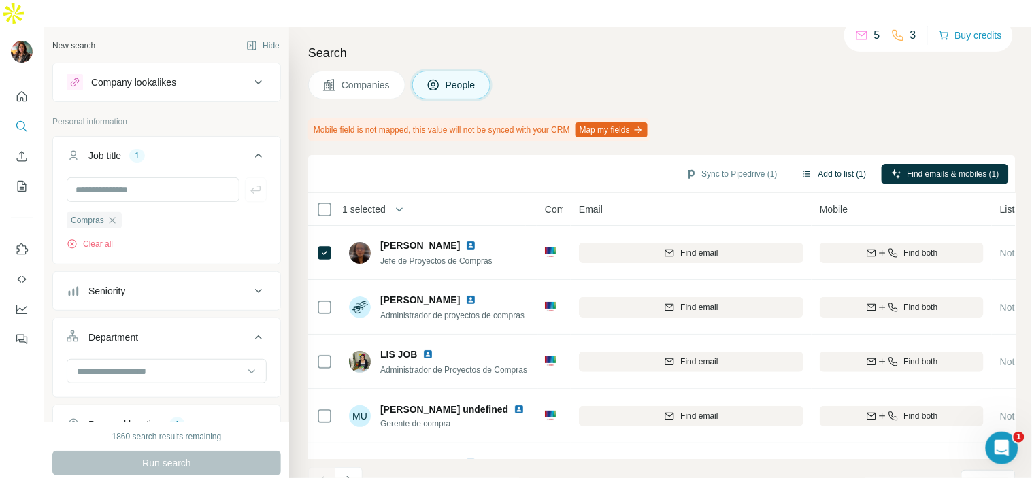
click at [820, 164] on button "Add to list (1)" at bounding box center [835, 174] width 84 height 20
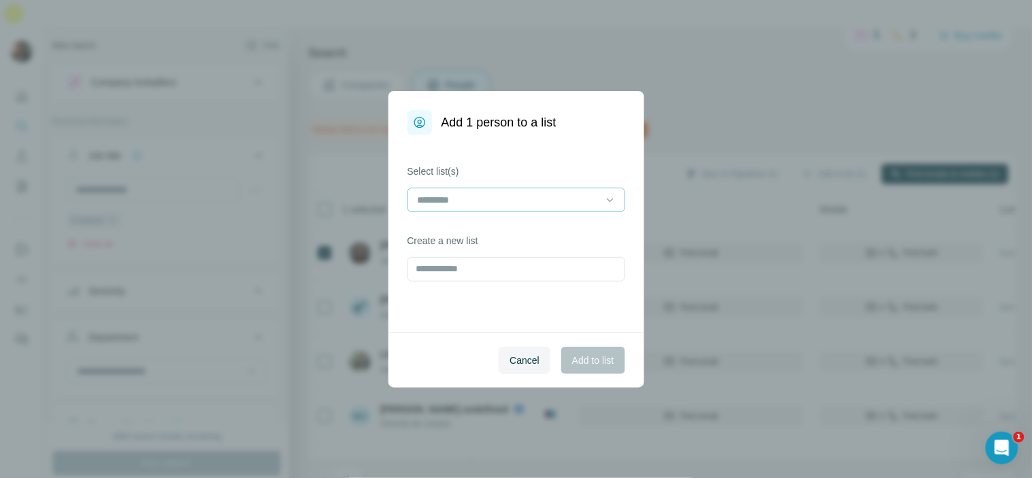
click at [551, 204] on input at bounding box center [508, 200] width 184 height 15
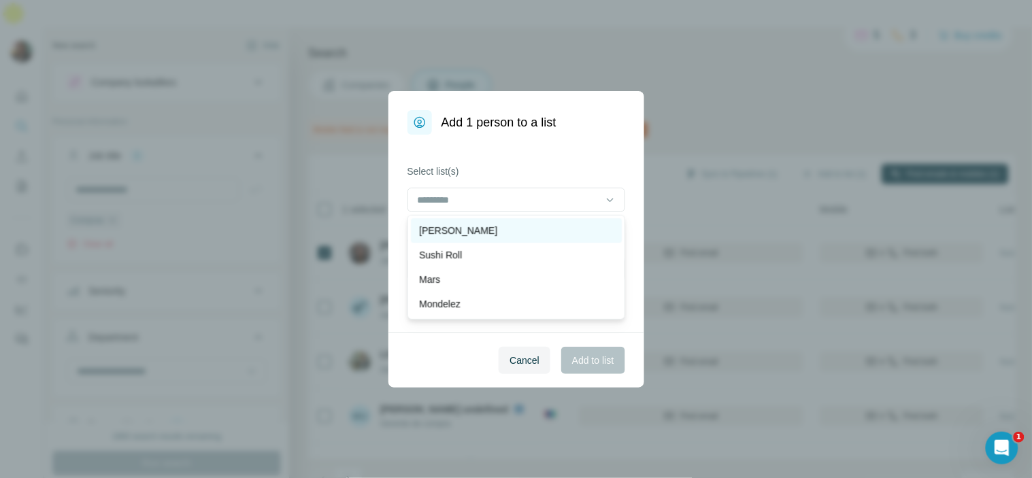
click at [537, 225] on div "Robert Bosch" at bounding box center [516, 231] width 195 height 14
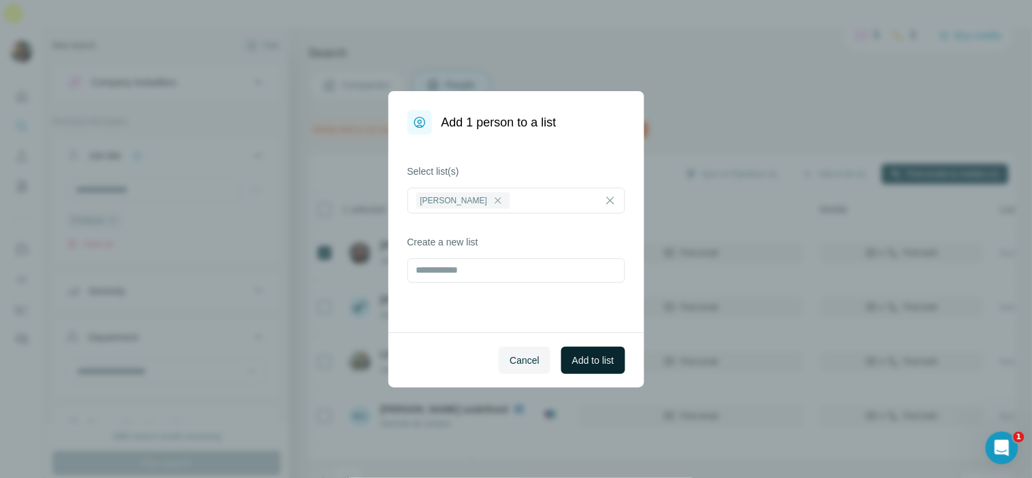
click at [593, 365] on span "Add to list" at bounding box center [592, 361] width 41 height 14
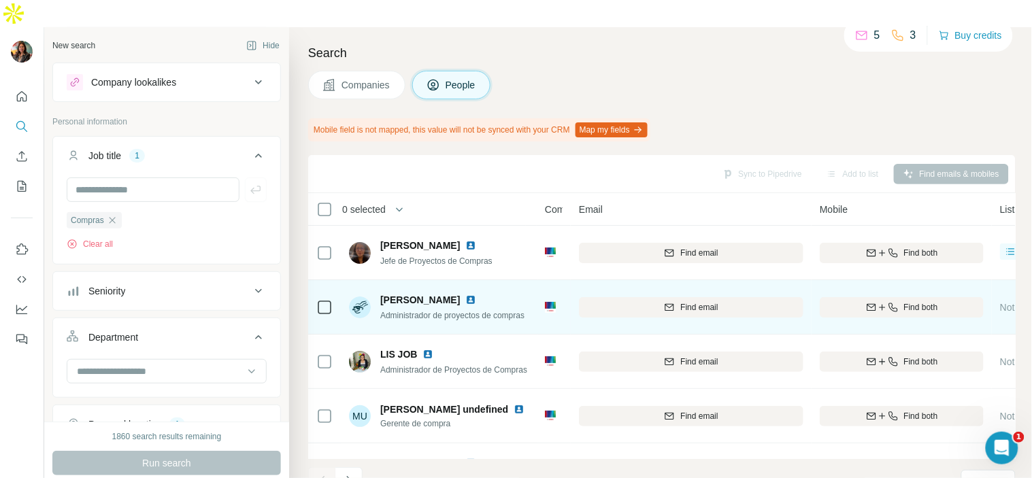
click at [465, 295] on img at bounding box center [470, 300] width 11 height 11
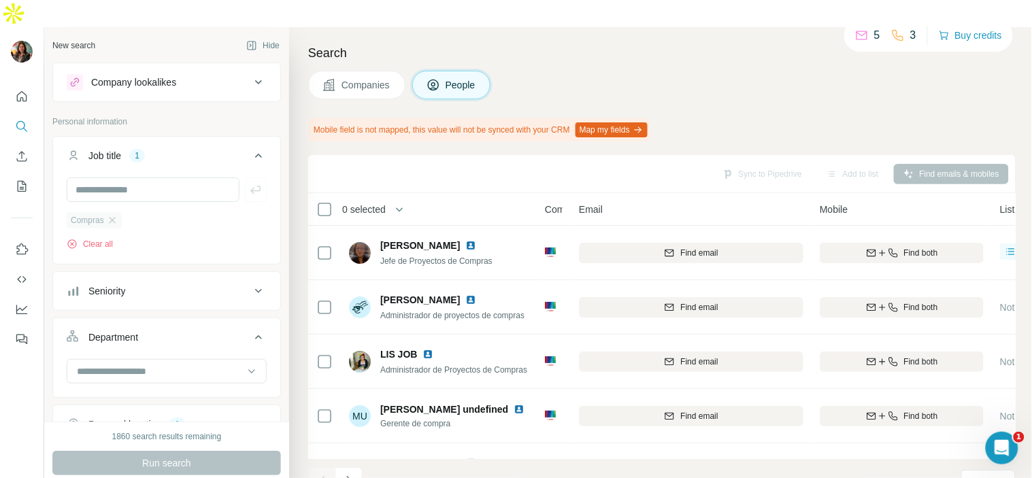
click at [107, 212] on div "Compras" at bounding box center [94, 220] width 55 height 16
click at [114, 215] on icon "button" at bounding box center [112, 220] width 11 height 11
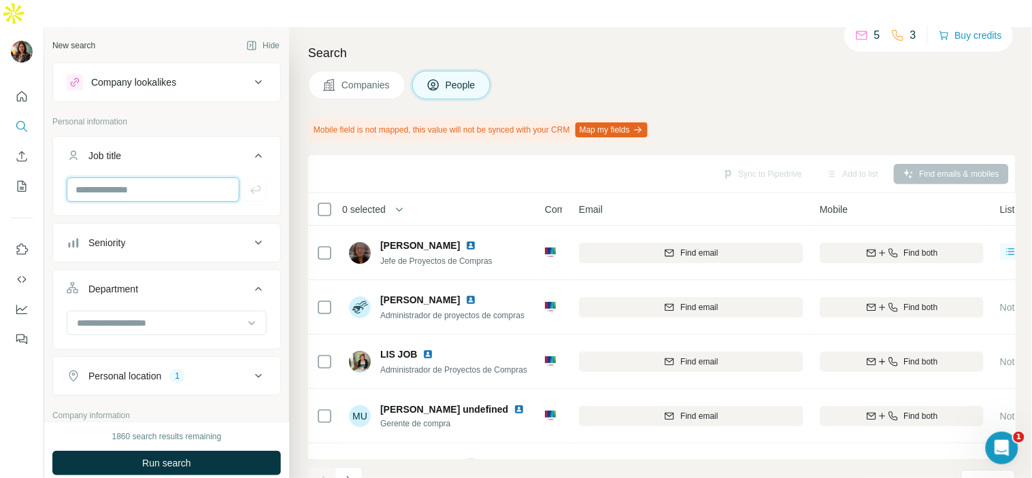
click at [112, 178] on input "text" at bounding box center [153, 190] width 173 height 24
type input "**********"
click at [247, 178] on button "button" at bounding box center [256, 190] width 22 height 24
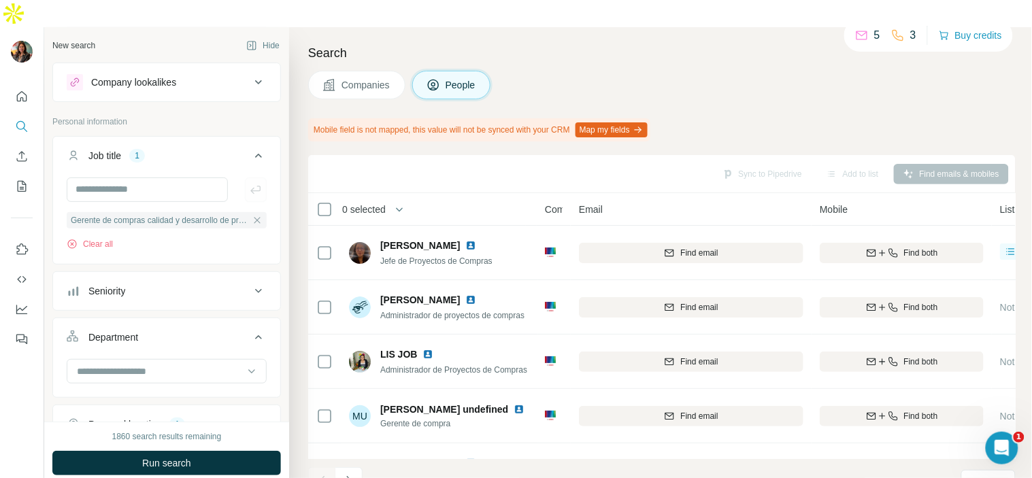
scroll to position [0, 0]
click at [186, 456] on span "Run search" at bounding box center [166, 463] width 49 height 14
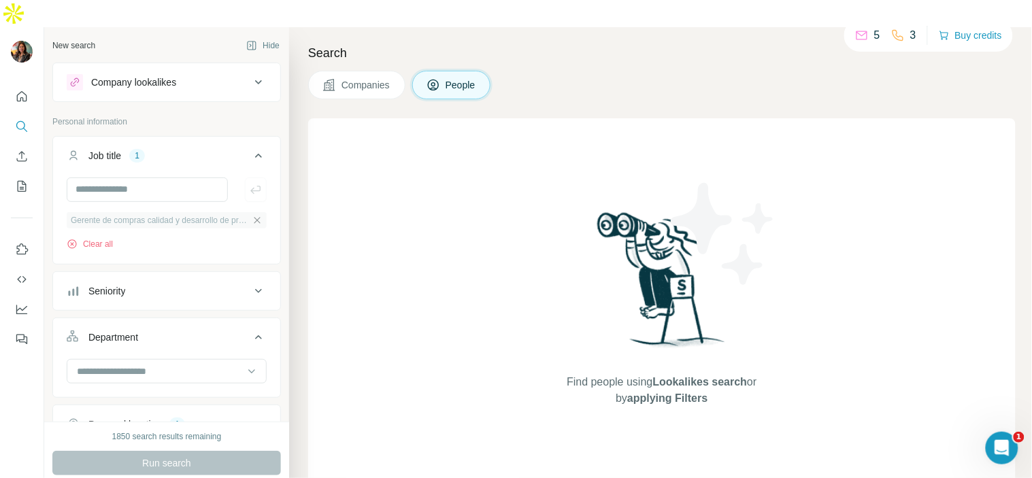
click at [252, 215] on icon "button" at bounding box center [257, 220] width 11 height 11
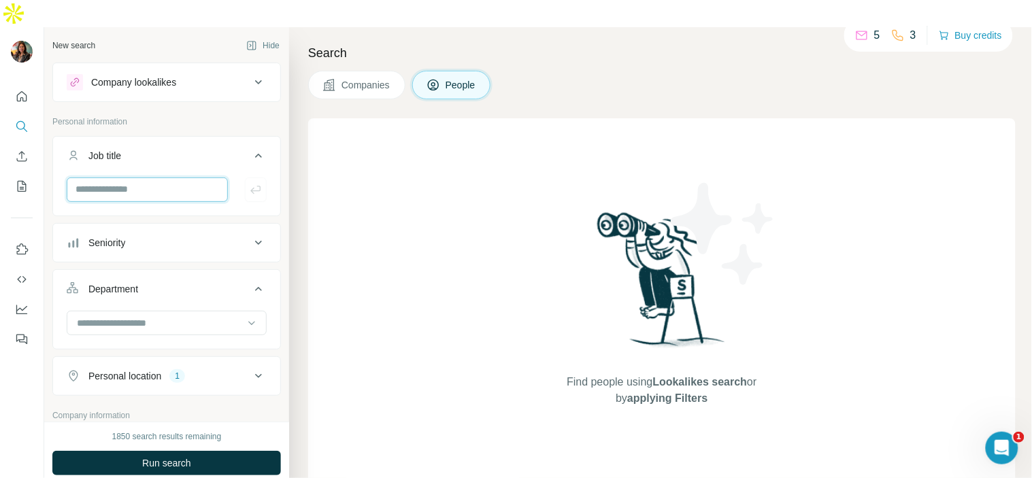
click at [137, 178] on input "text" at bounding box center [147, 190] width 161 height 24
type input "**********"
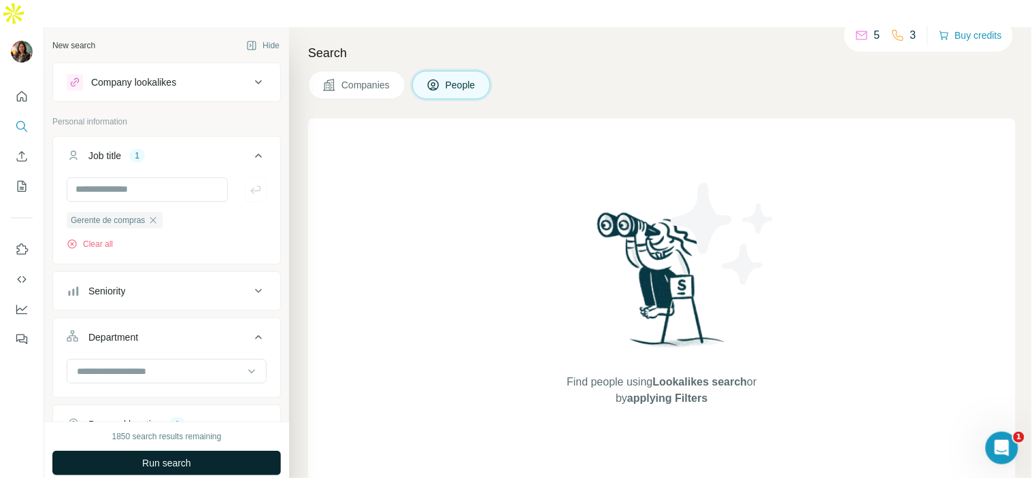
click at [166, 451] on button "Run search" at bounding box center [166, 463] width 229 height 24
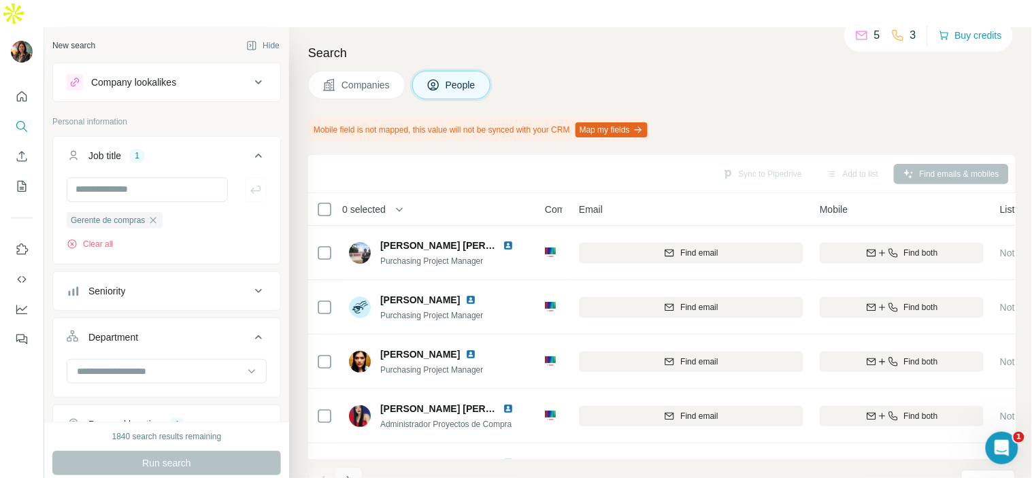
click at [349, 476] on icon "Navigate to next page" at bounding box center [348, 480] width 5 height 9
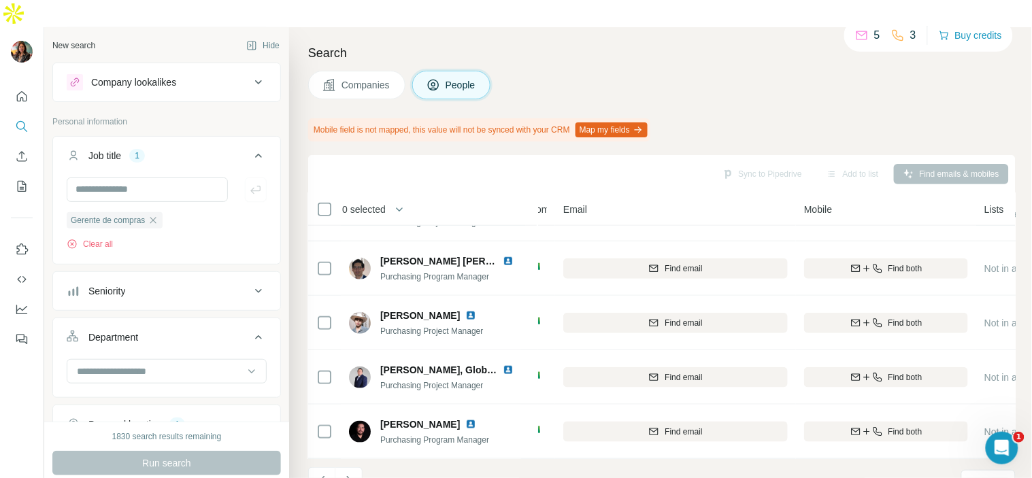
scroll to position [318, 17]
click at [348, 474] on icon "Navigate to next page" at bounding box center [349, 481] width 14 height 14
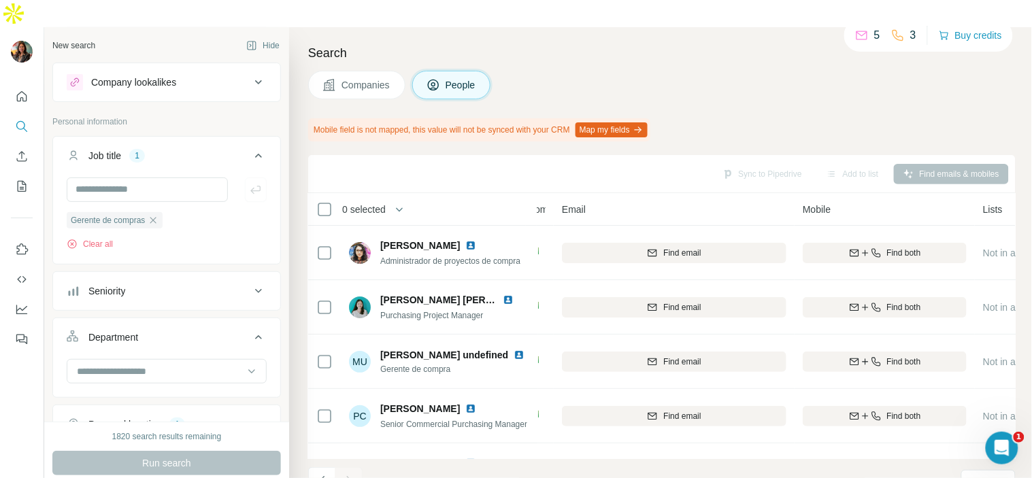
scroll to position [1, 17]
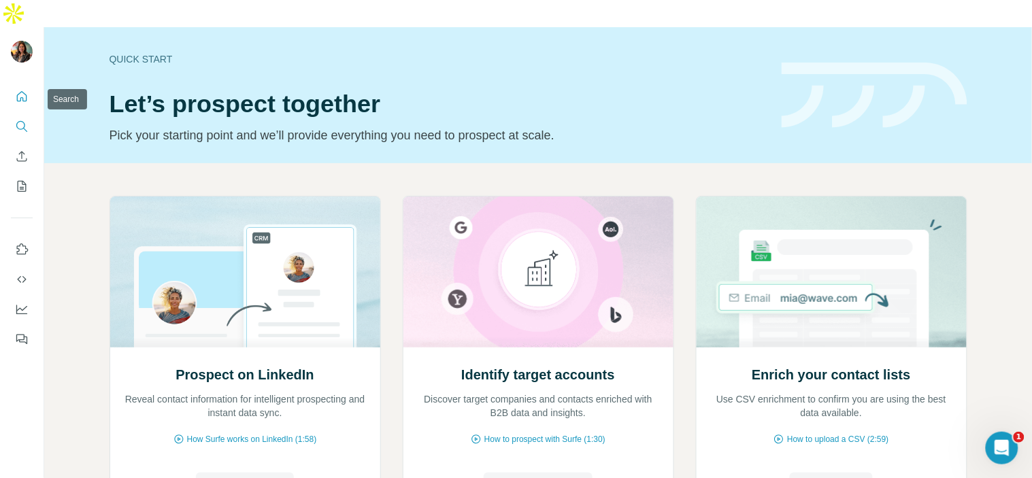
click at [14, 114] on button "Search" at bounding box center [22, 126] width 22 height 24
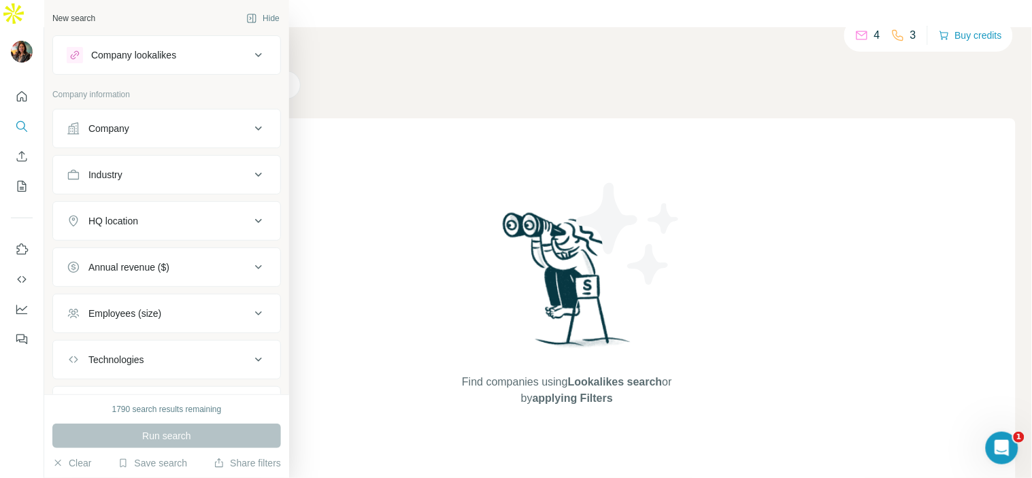
click at [125, 122] on div "Company" at bounding box center [108, 129] width 41 height 14
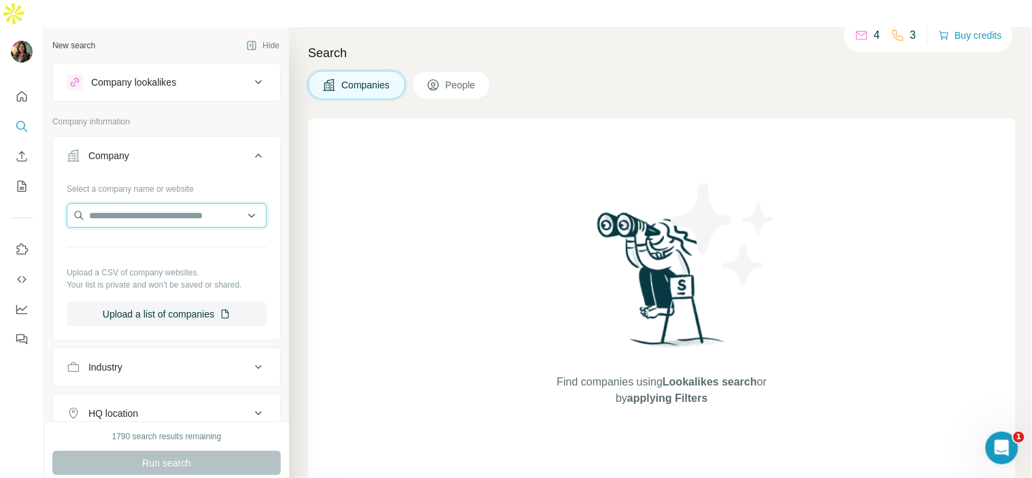
click at [131, 203] on input "text" at bounding box center [167, 215] width 200 height 24
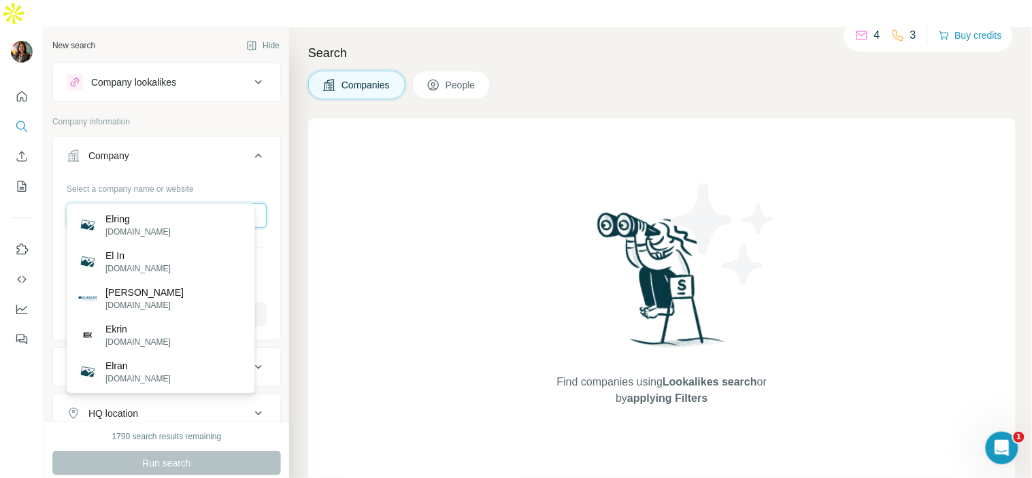
type input "*****"
